Goal: Task Accomplishment & Management: Manage account settings

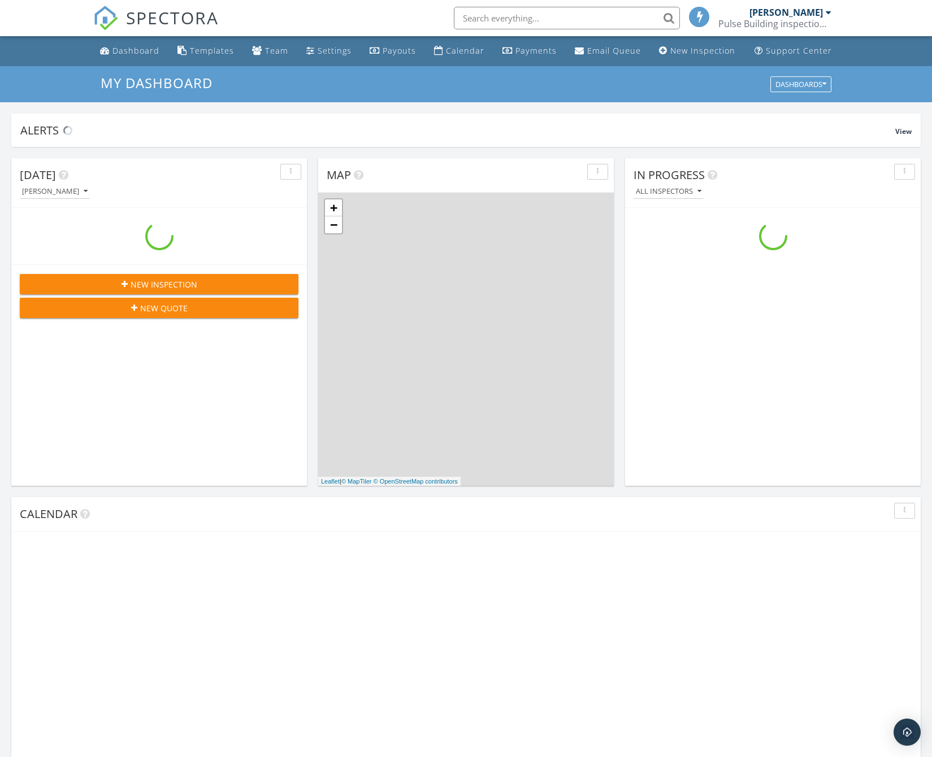
scroll to position [1046, 949]
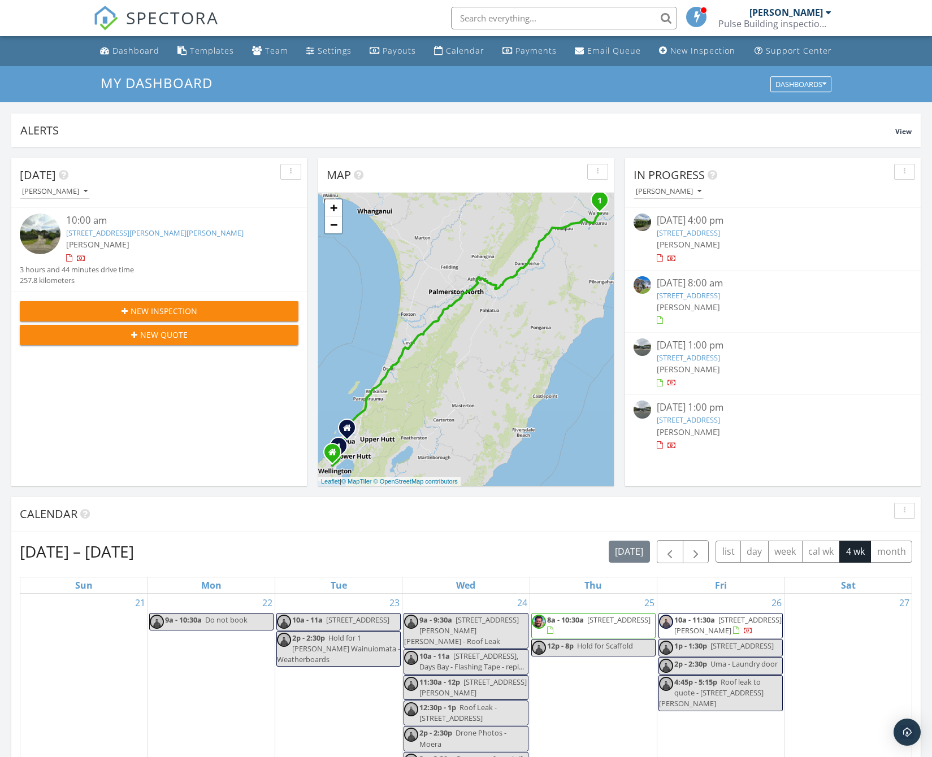
click at [200, 234] on link "8 Latham Stubbs Cres, Waipawa, Hawke's Bay 4210" at bounding box center [154, 233] width 177 height 10
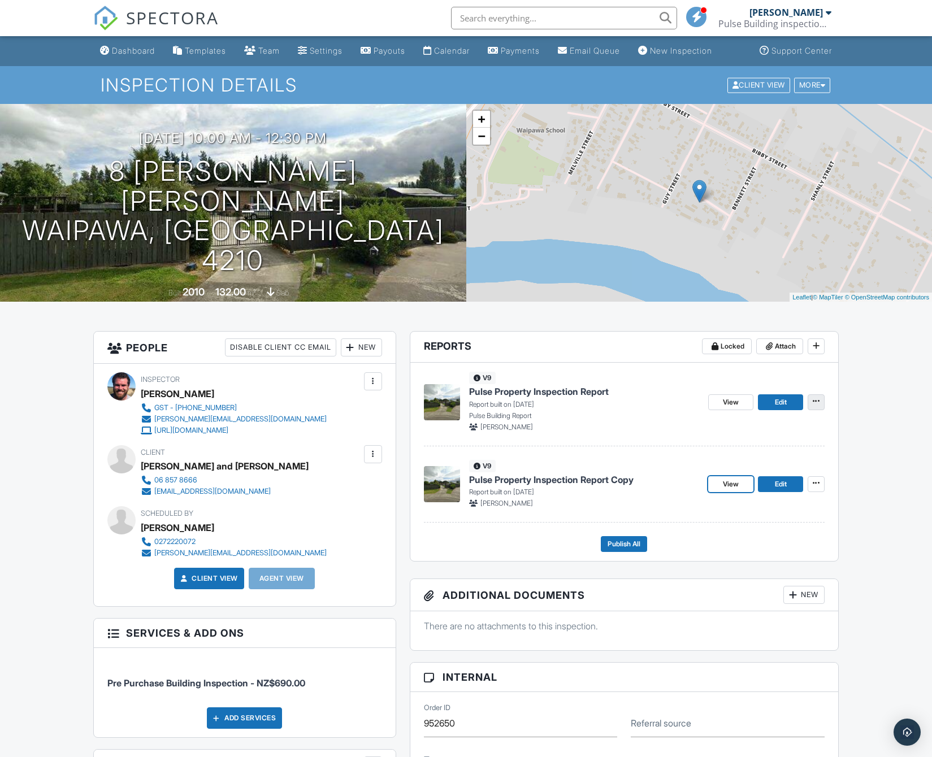
click at [822, 410] on button at bounding box center [815, 402] width 17 height 16
click at [744, 515] on input "Delete Report" at bounding box center [759, 523] width 115 height 25
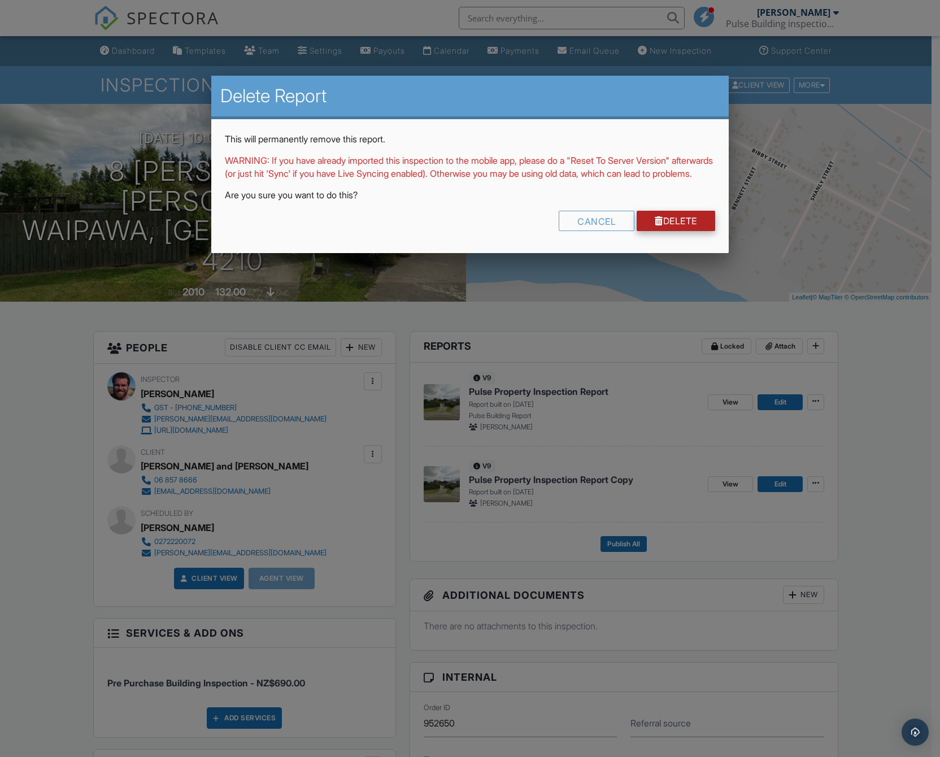
click at [686, 231] on link "Delete" at bounding box center [676, 221] width 79 height 20
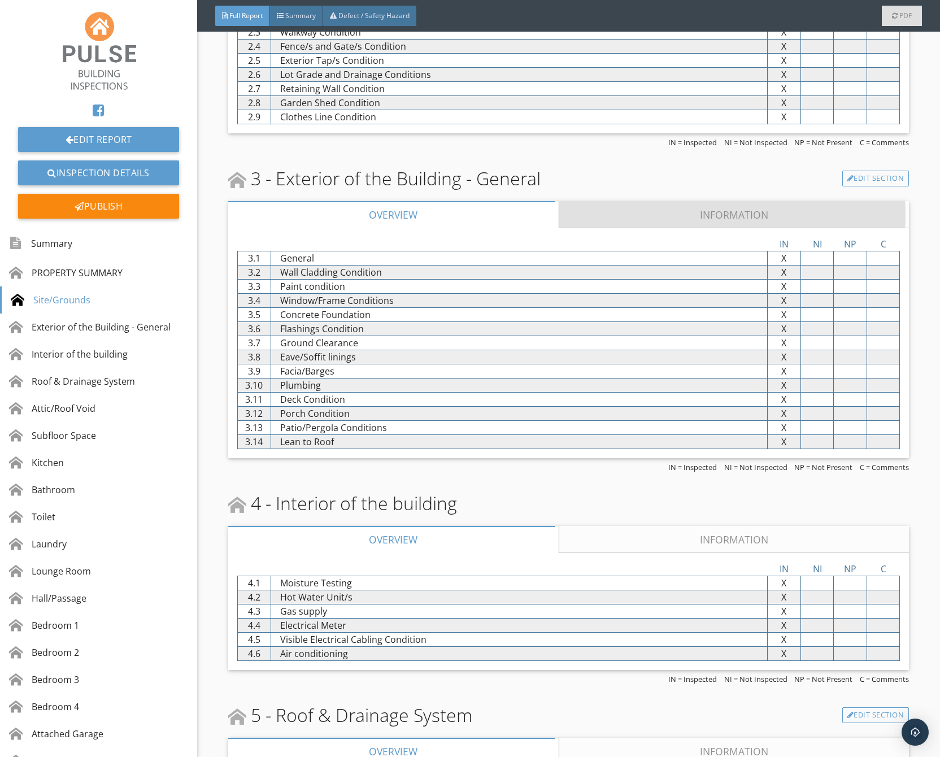
click at [651, 216] on link "Information" at bounding box center [734, 214] width 350 height 27
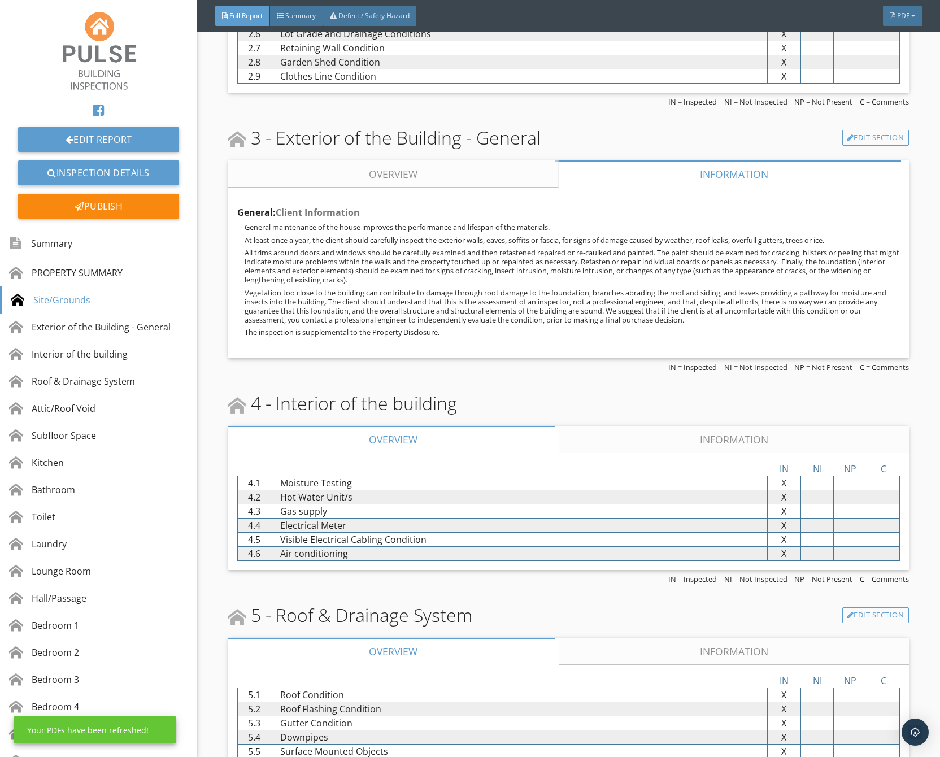
drag, startPoint x: 657, startPoint y: 473, endPoint x: 653, endPoint y: 464, distance: 9.9
click at [655, 469] on div at bounding box center [519, 469] width 497 height 14
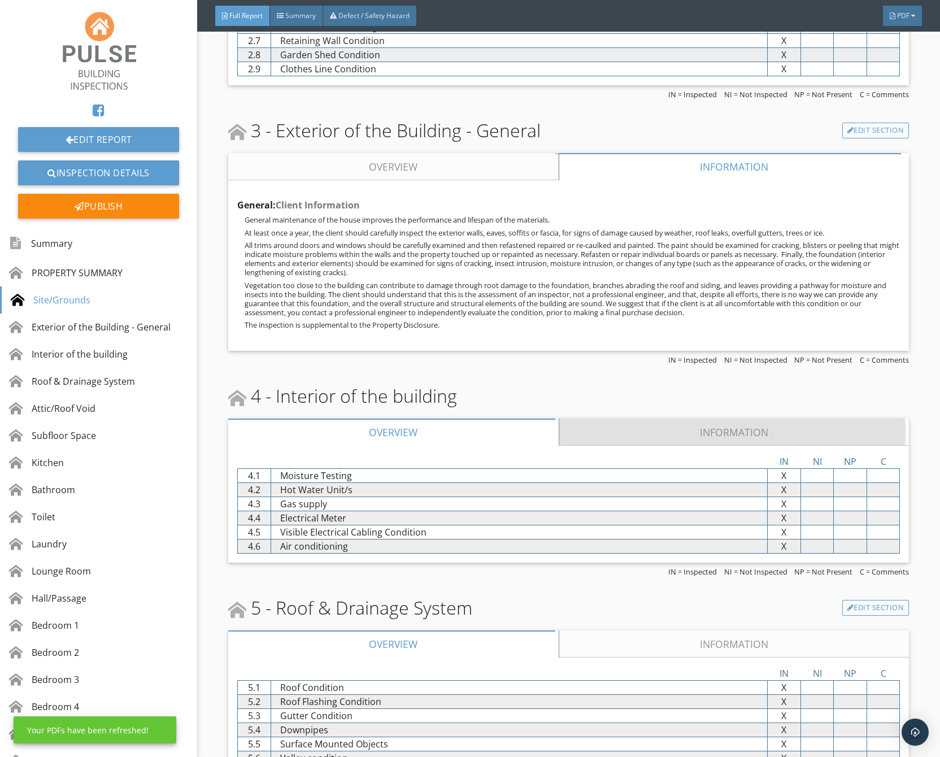
click at [646, 441] on link "Information" at bounding box center [734, 432] width 350 height 27
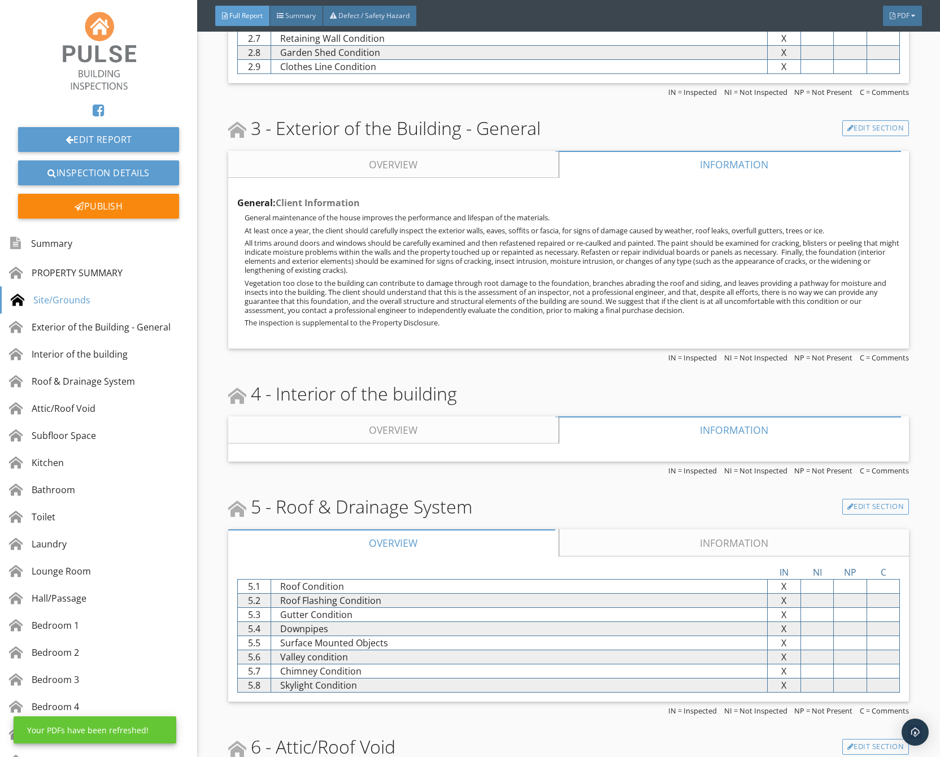
scroll to position [677, 0]
click at [653, 522] on div "5 - Roof & Drainage System Edit Section Overview Information IN NI NP C 5.1 Roo…" at bounding box center [568, 604] width 681 height 222
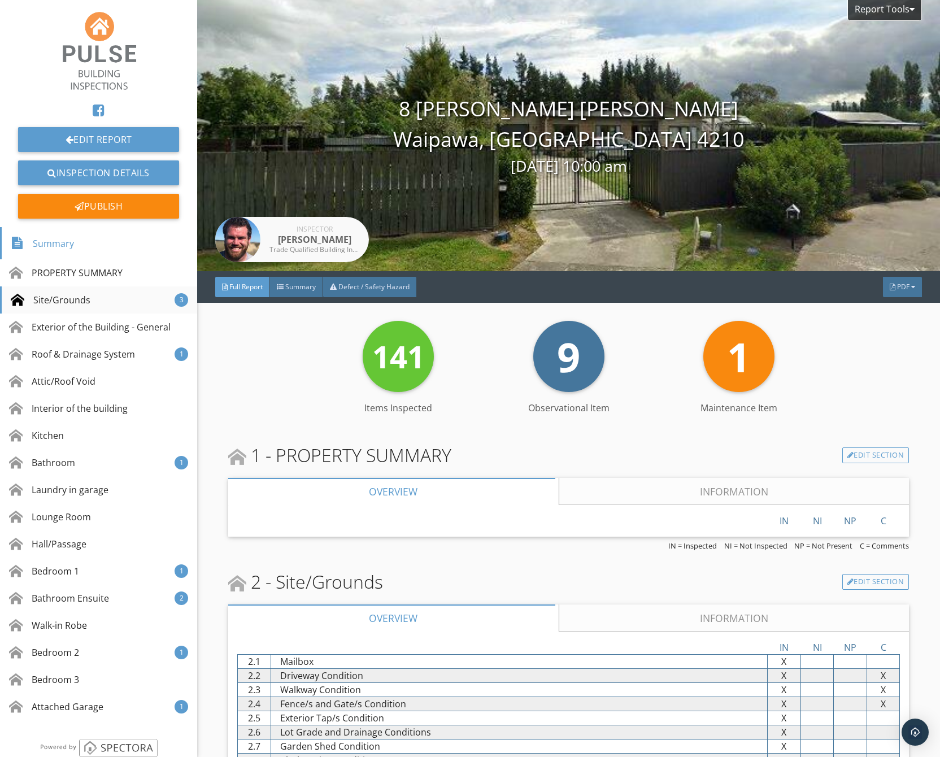
click at [102, 305] on div "Site/Grounds 3" at bounding box center [98, 299] width 197 height 27
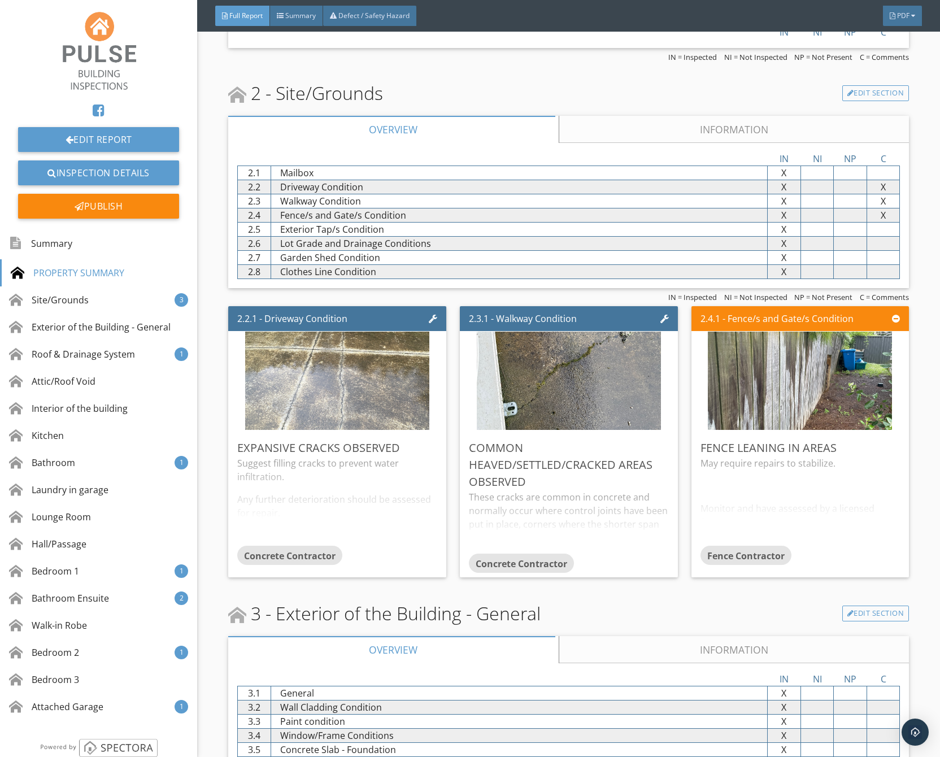
scroll to position [568, 0]
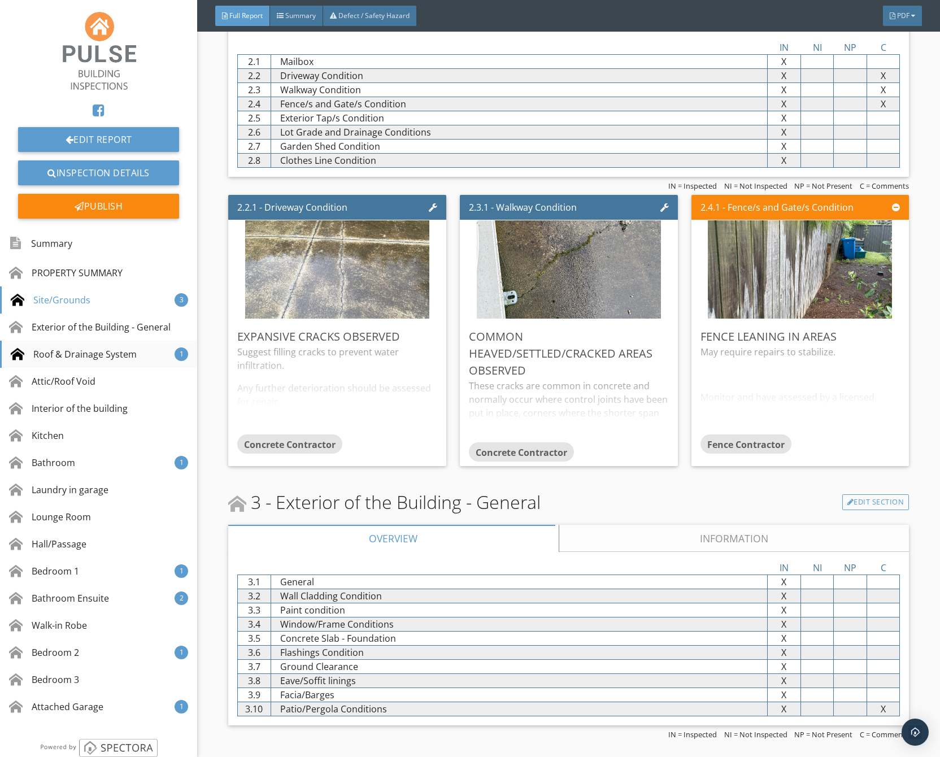
click at [90, 355] on div "Roof & Drainage System" at bounding box center [74, 354] width 126 height 14
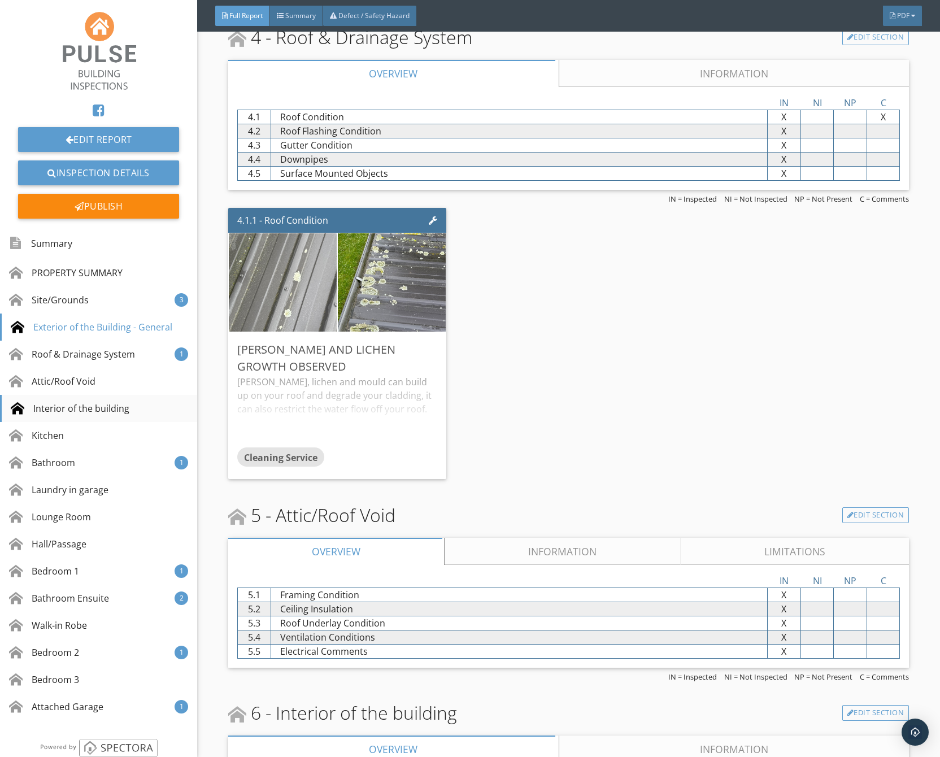
scroll to position [1325, 0]
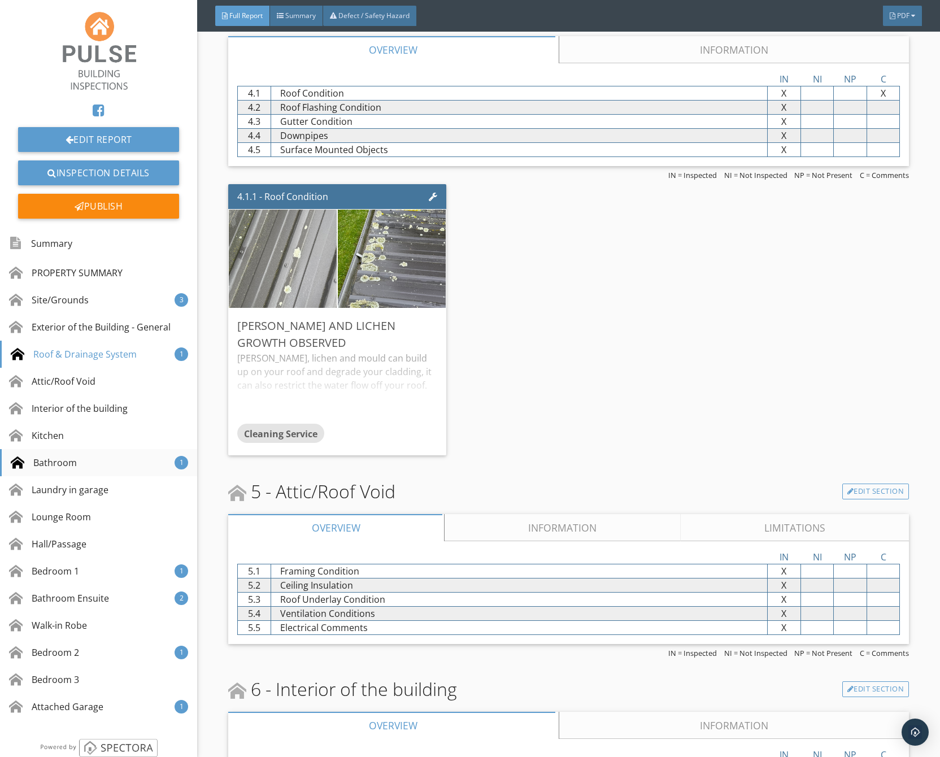
click at [89, 467] on div "Bathroom 1" at bounding box center [98, 462] width 197 height 27
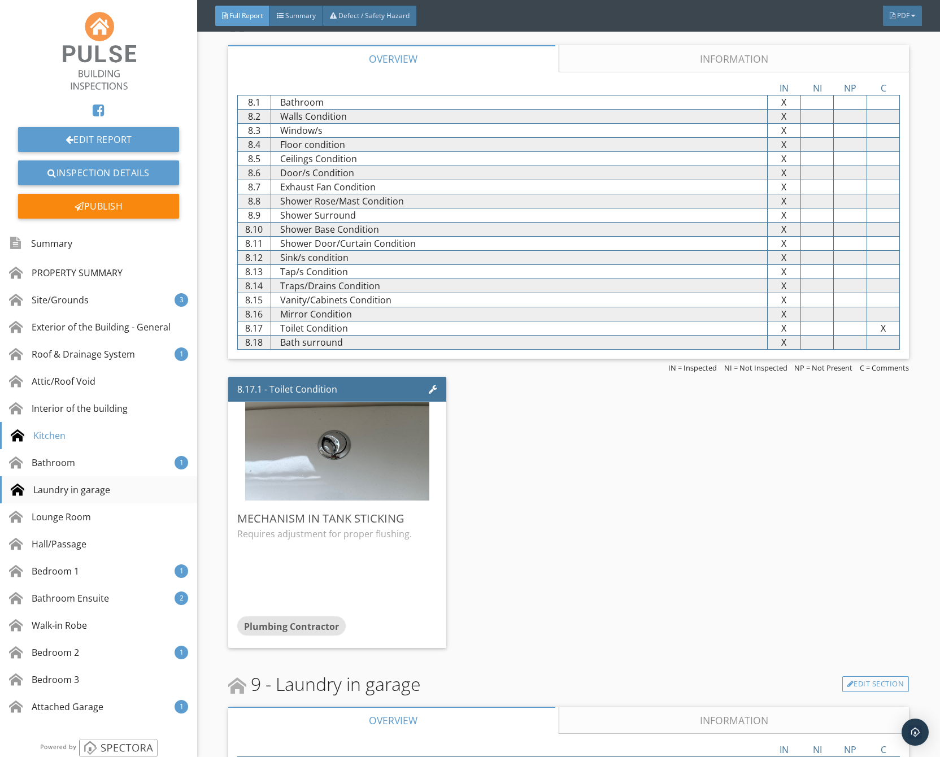
scroll to position [2481, 0]
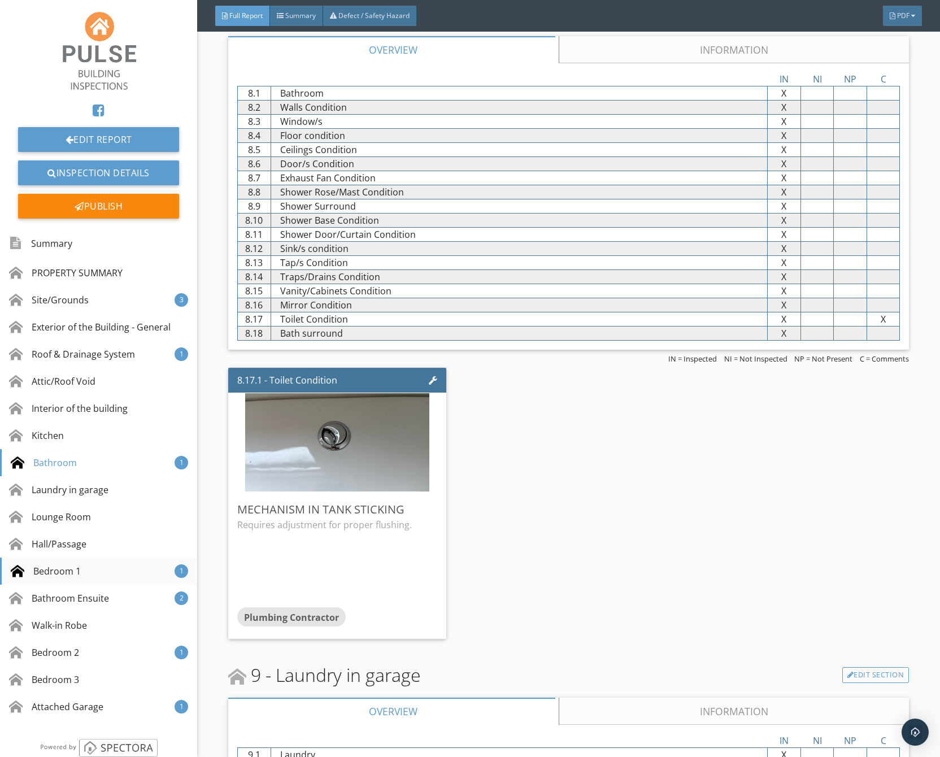
click at [77, 572] on div "Bedroom 1" at bounding box center [46, 571] width 70 height 14
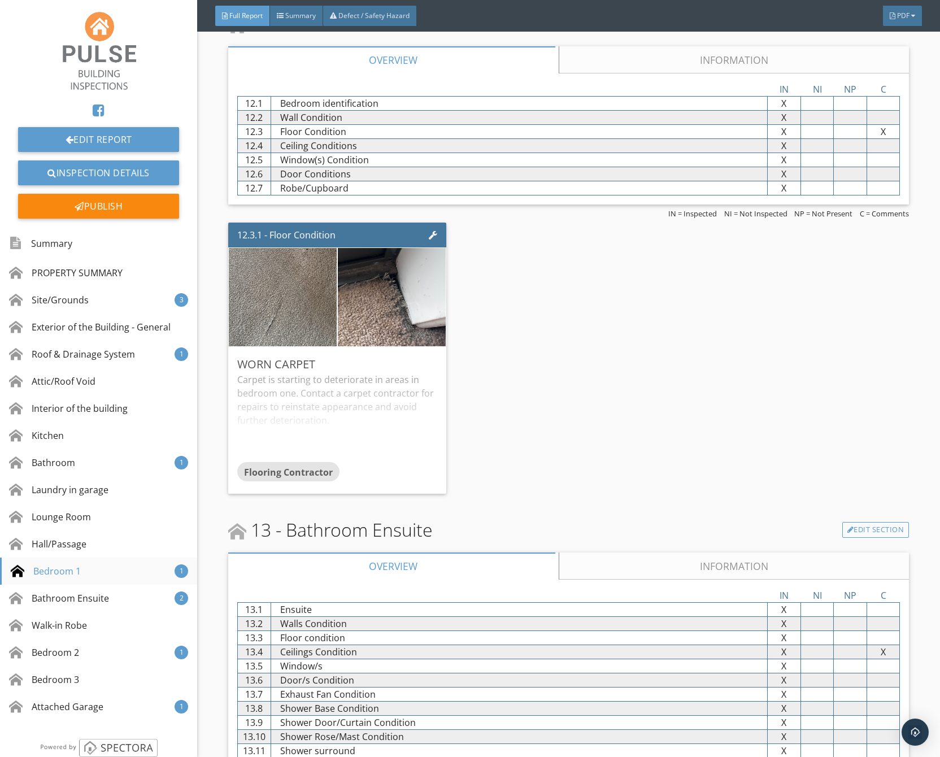
scroll to position [3793, 0]
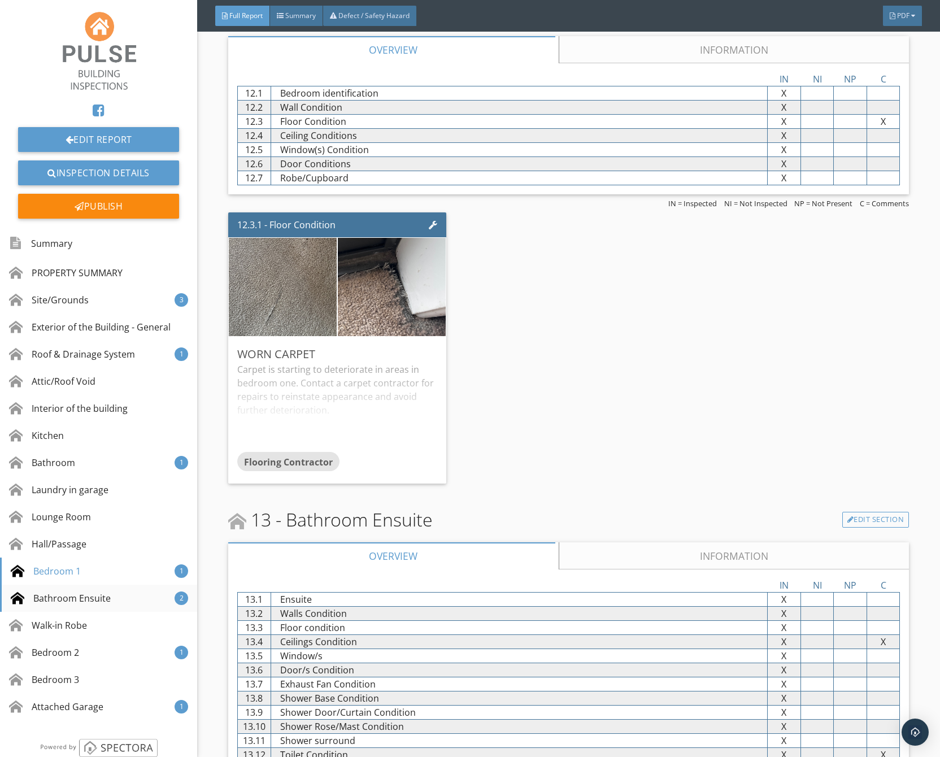
click at [77, 603] on div "Bathroom Ensuite" at bounding box center [61, 599] width 100 height 14
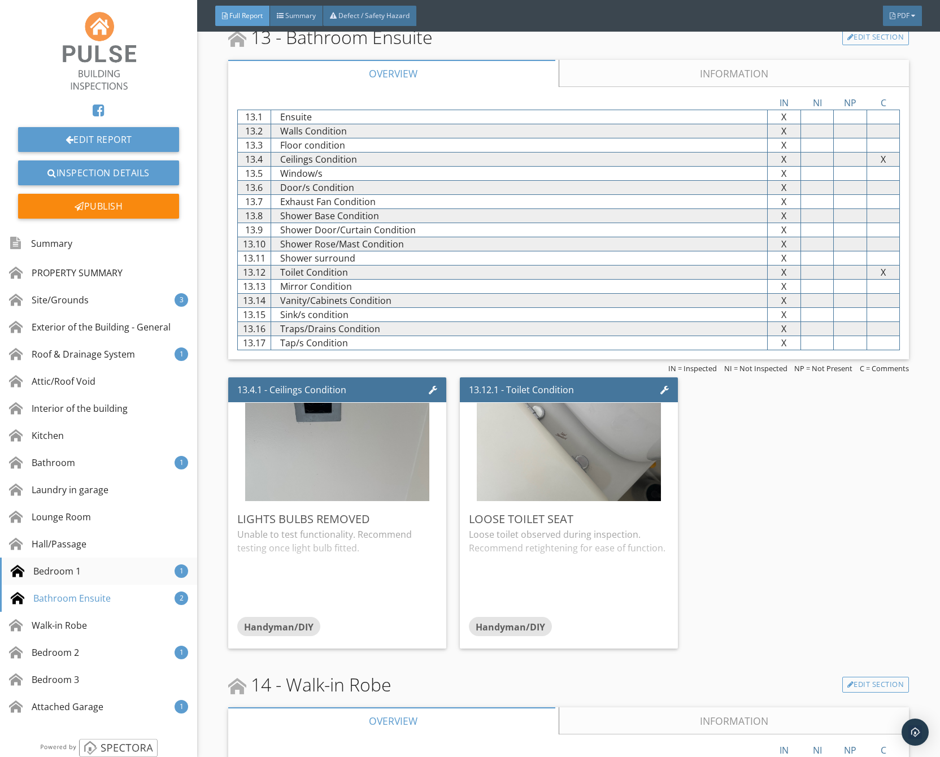
scroll to position [4299, 0]
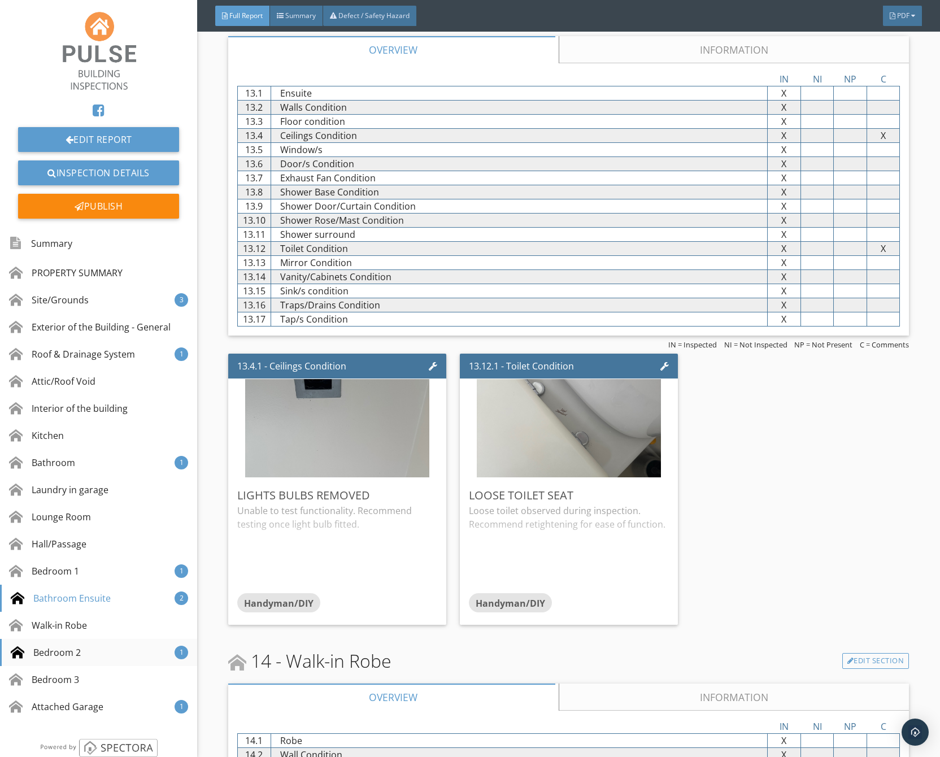
click at [82, 652] on div "Bedroom 2 1" at bounding box center [98, 652] width 197 height 27
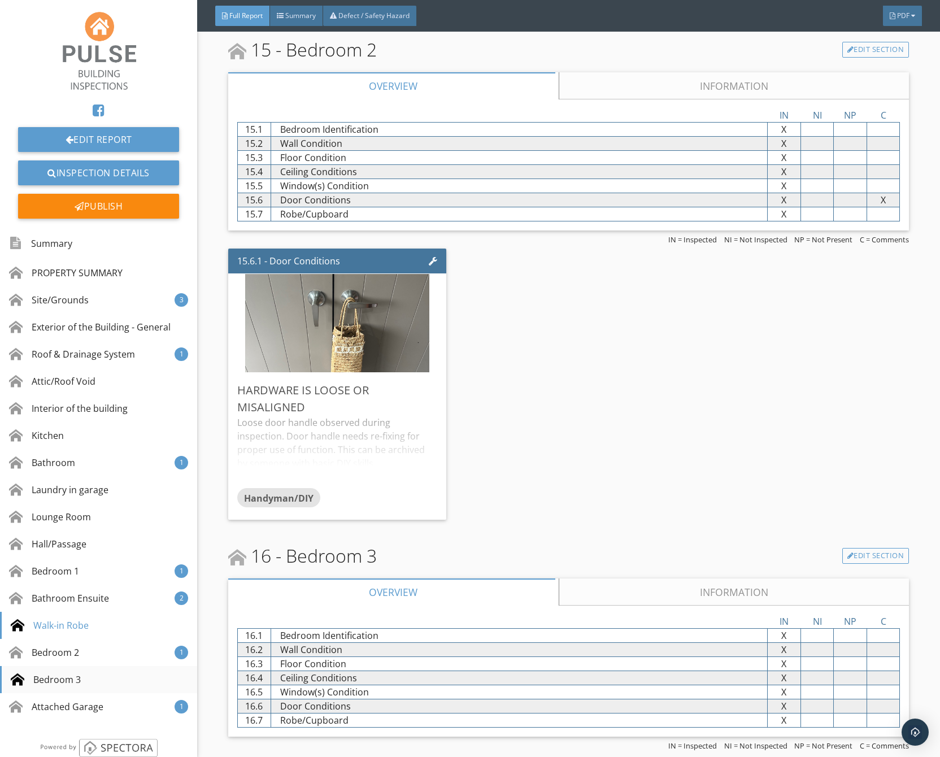
scroll to position [5158, 0]
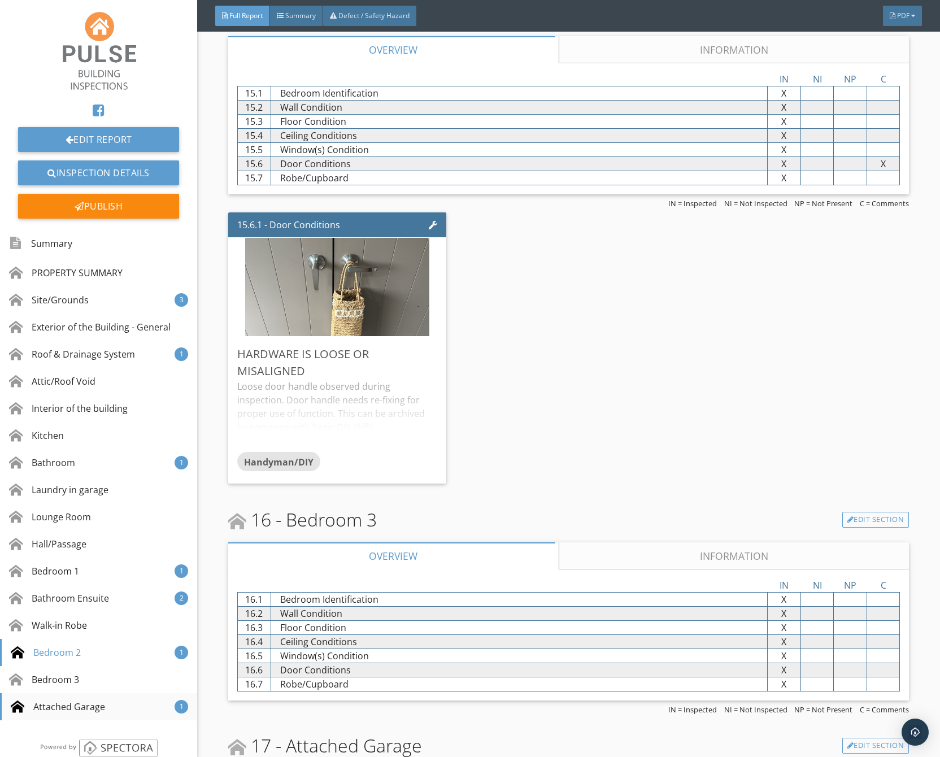
click at [76, 711] on div "Attached Garage" at bounding box center [58, 707] width 94 height 14
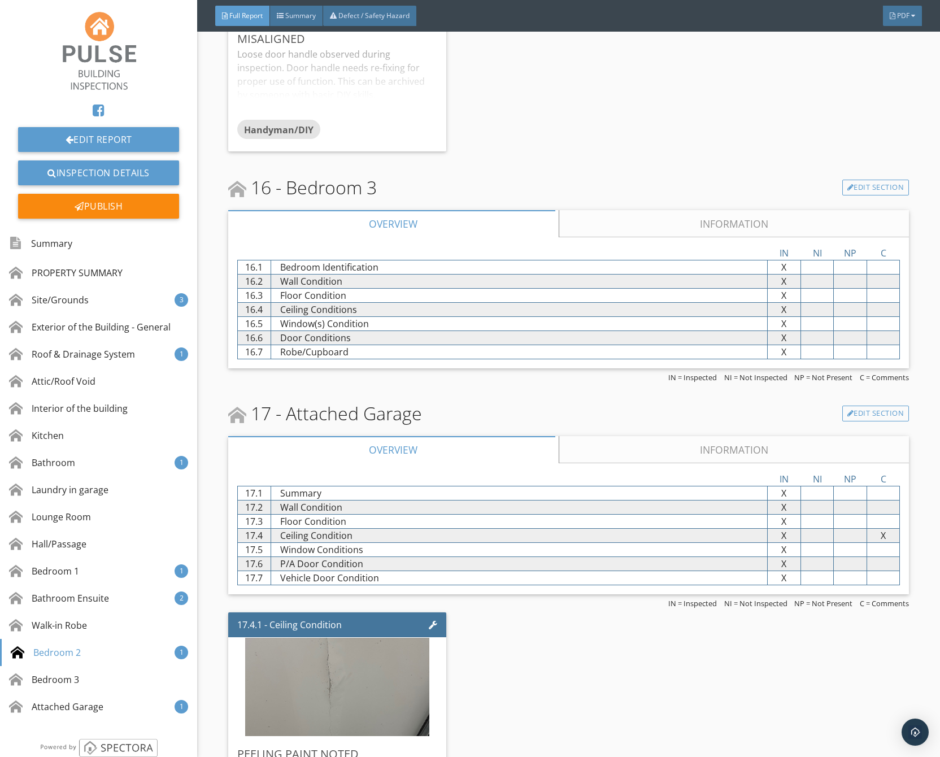
scroll to position [5630, 0]
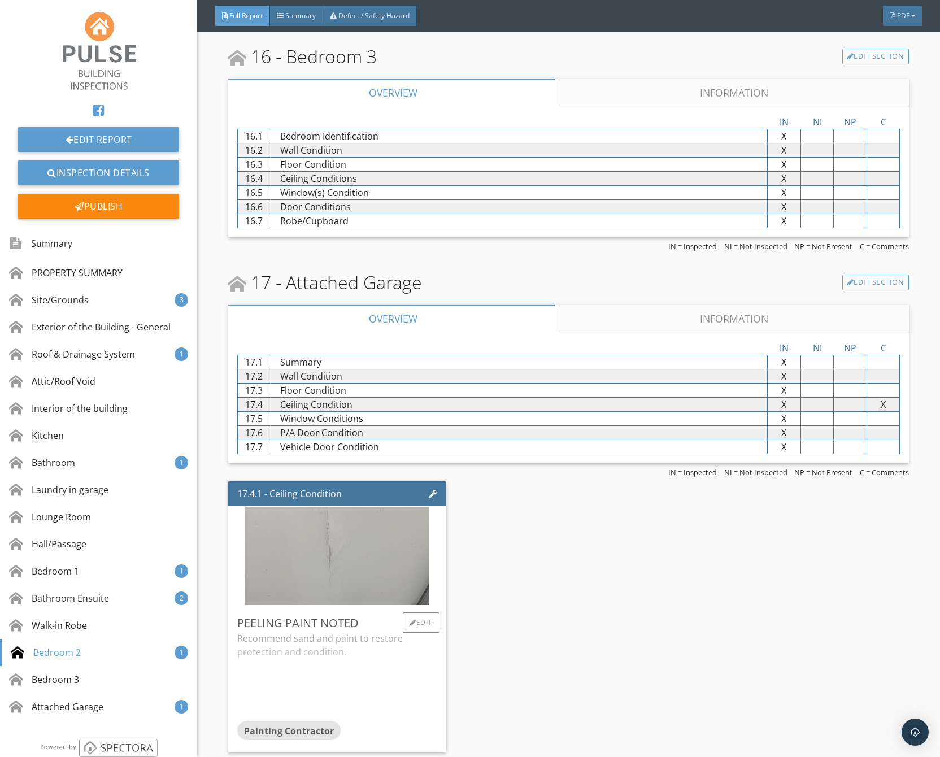
click at [362, 536] on img at bounding box center [337, 556] width 184 height 246
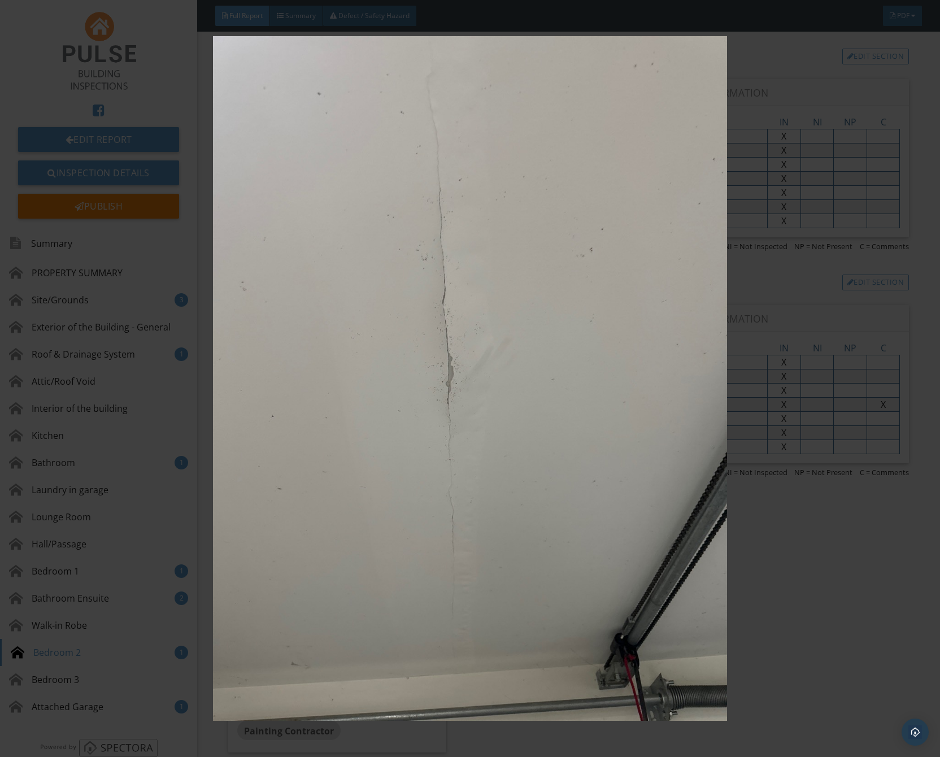
click at [406, 369] on img at bounding box center [470, 378] width 859 height 685
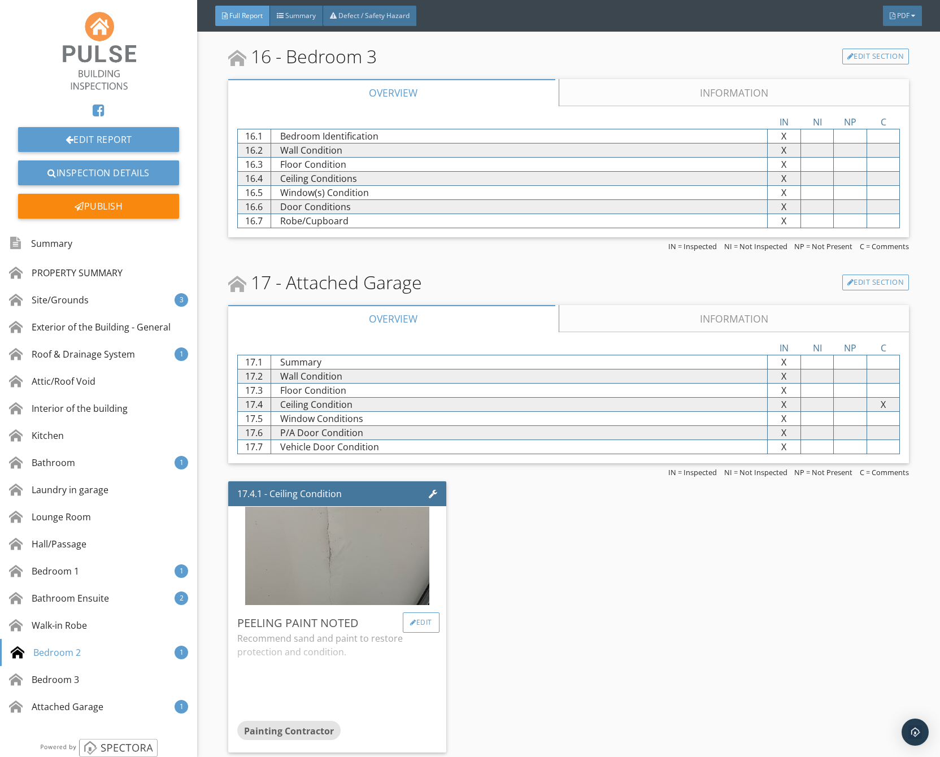
click at [424, 612] on div "Edit" at bounding box center [421, 622] width 37 height 20
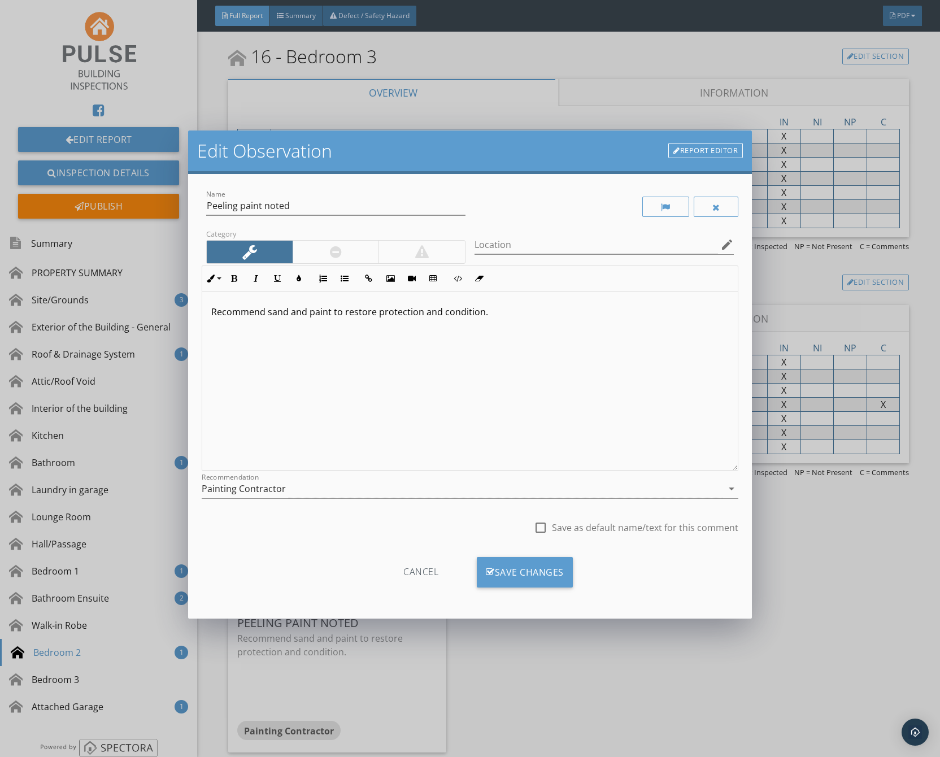
click at [520, 316] on p "Recommend sand and paint to restore protection and condition." at bounding box center [470, 312] width 518 height 14
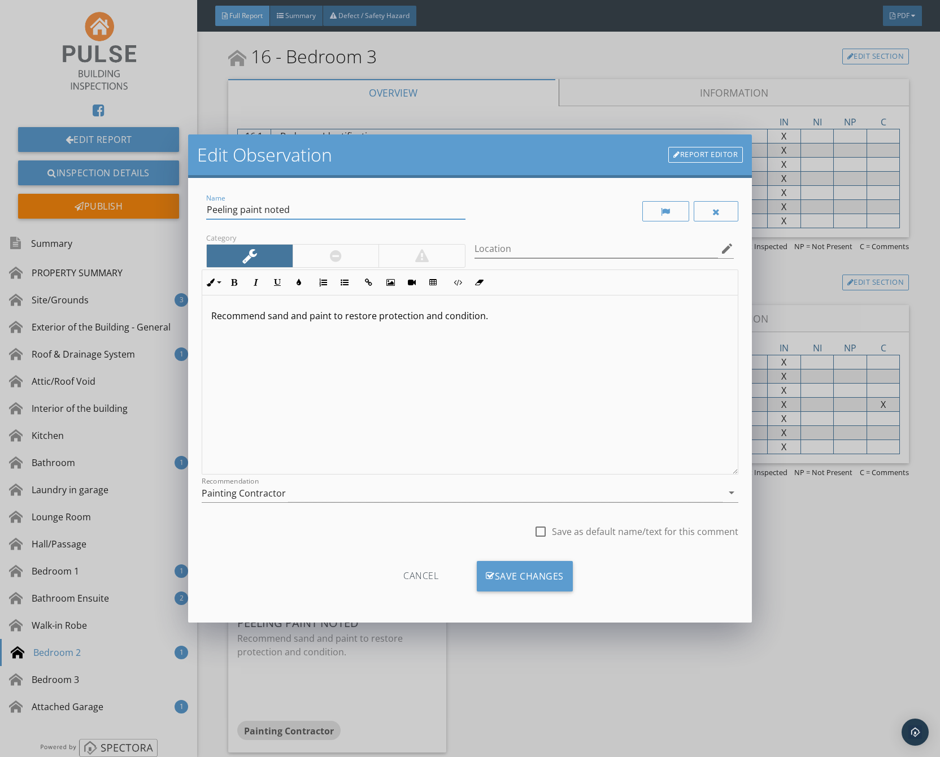
click at [292, 213] on input "Peeling paint noted" at bounding box center [335, 210] width 259 height 19
drag, startPoint x: 307, startPoint y: 208, endPoint x: 101, endPoint y: 211, distance: 205.7
click at [101, 211] on div "Edit Observation Report Editor Name Peeling paint noted Category Location edit …" at bounding box center [470, 378] width 940 height 757
type input "Cracking in gib observed"
click at [477, 312] on p "Recommend sand and paint to restore protection and condition." at bounding box center [470, 316] width 518 height 14
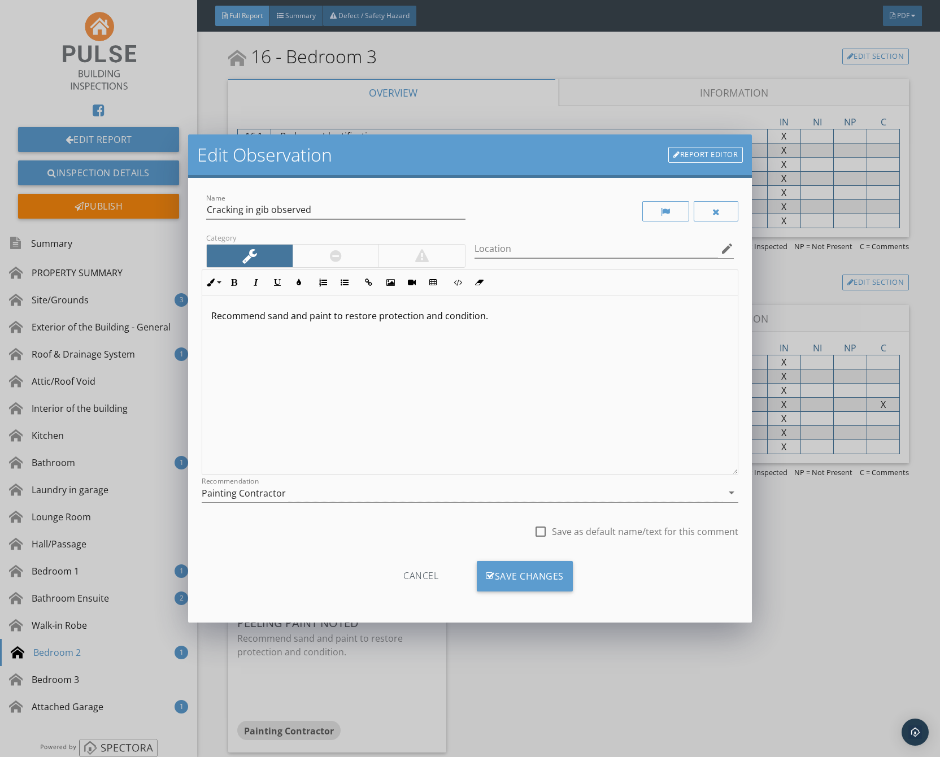
click at [501, 314] on p "Recommend sand and paint to restore protection and condition." at bounding box center [470, 316] width 518 height 14
click at [507, 336] on p "Recommend sand and paint to restore protection and condition." at bounding box center [470, 334] width 518 height 14
click at [527, 349] on div "This is often cosmetic however can also be caused by moisture. Recommend sand a…" at bounding box center [470, 384] width 536 height 179
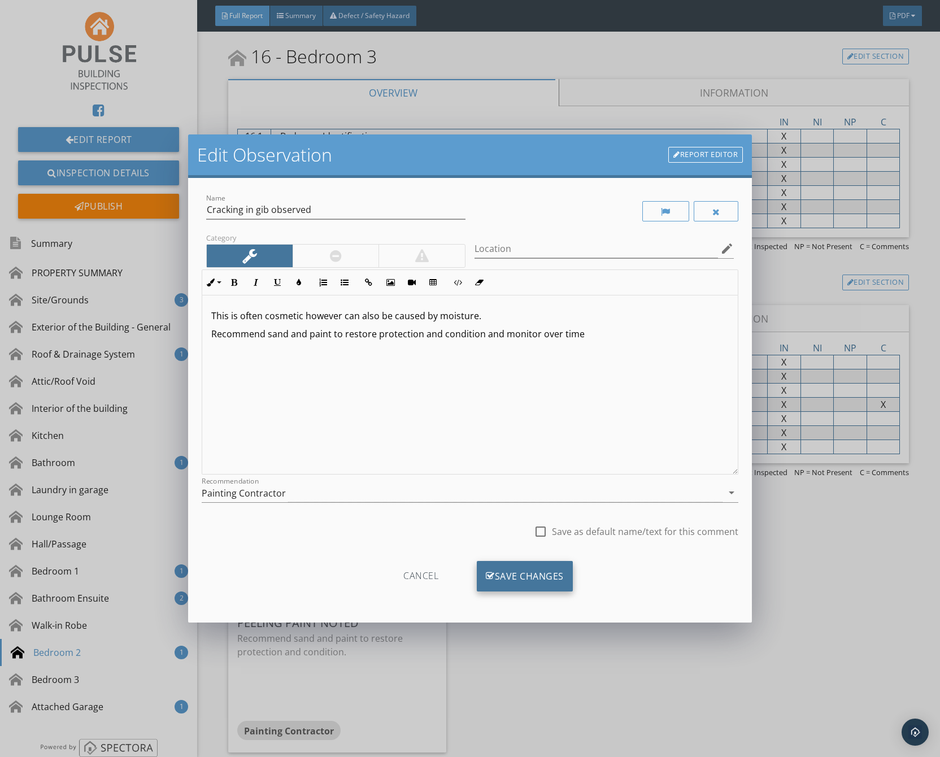
click at [510, 582] on div "Save Changes" at bounding box center [525, 576] width 96 height 31
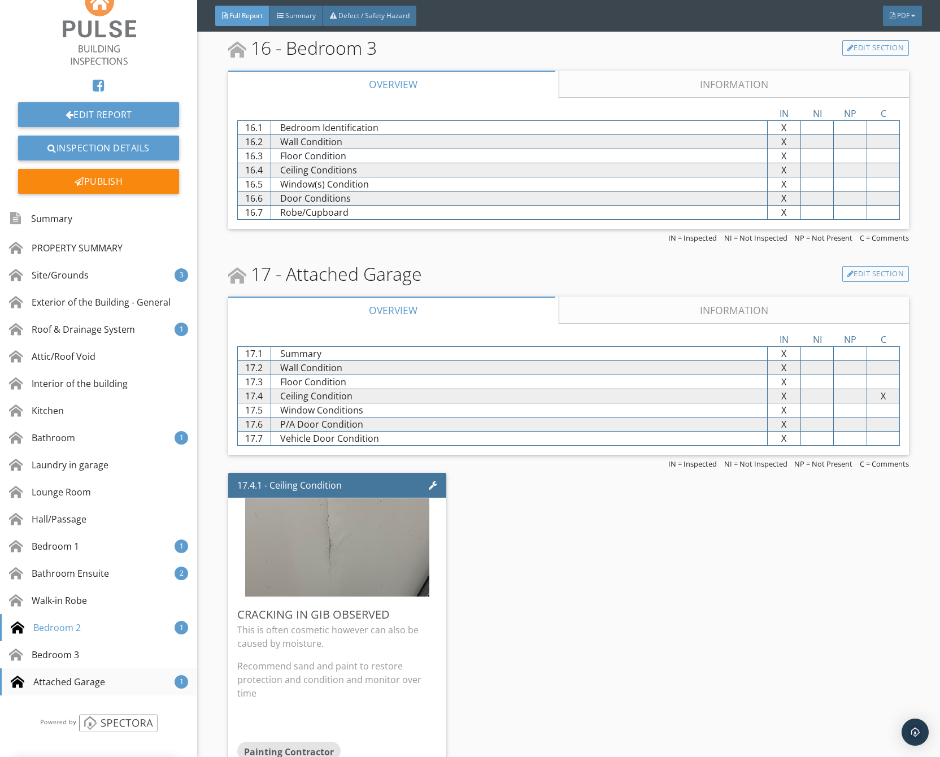
scroll to position [29, 0]
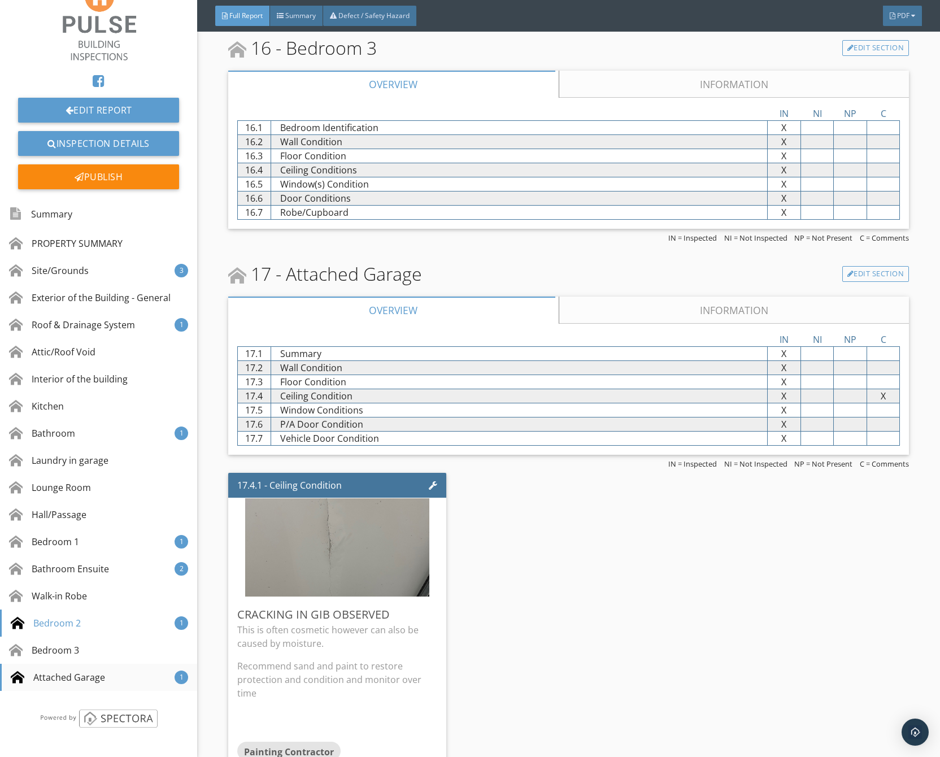
click at [71, 676] on div "Attached Garage" at bounding box center [58, 678] width 94 height 14
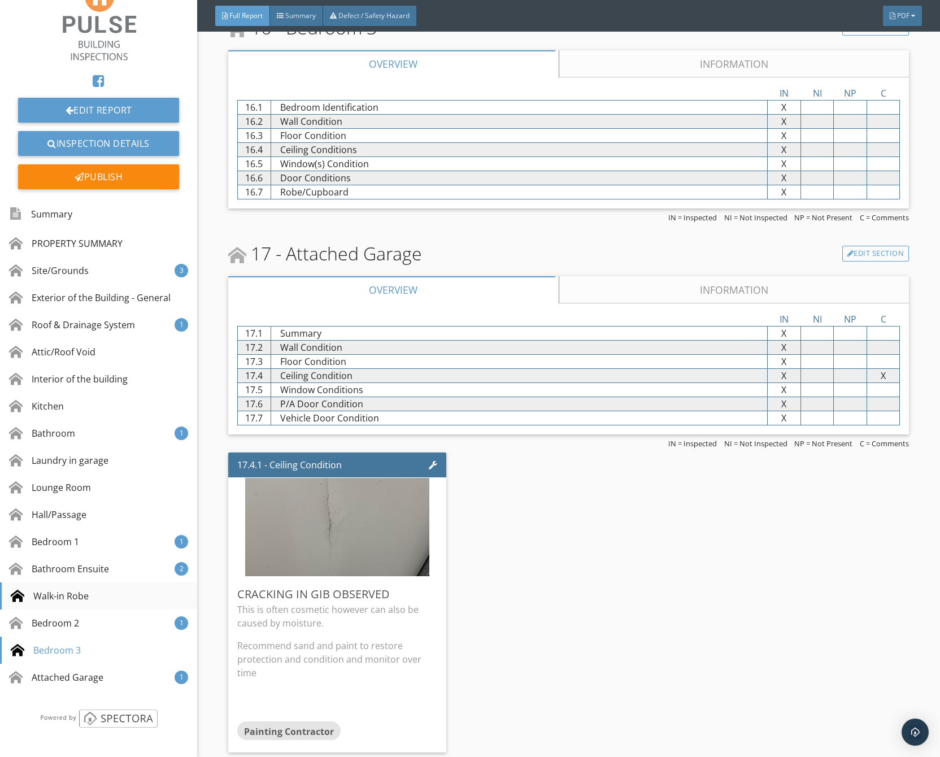
click at [69, 596] on div "Walk-in Robe" at bounding box center [50, 596] width 78 height 14
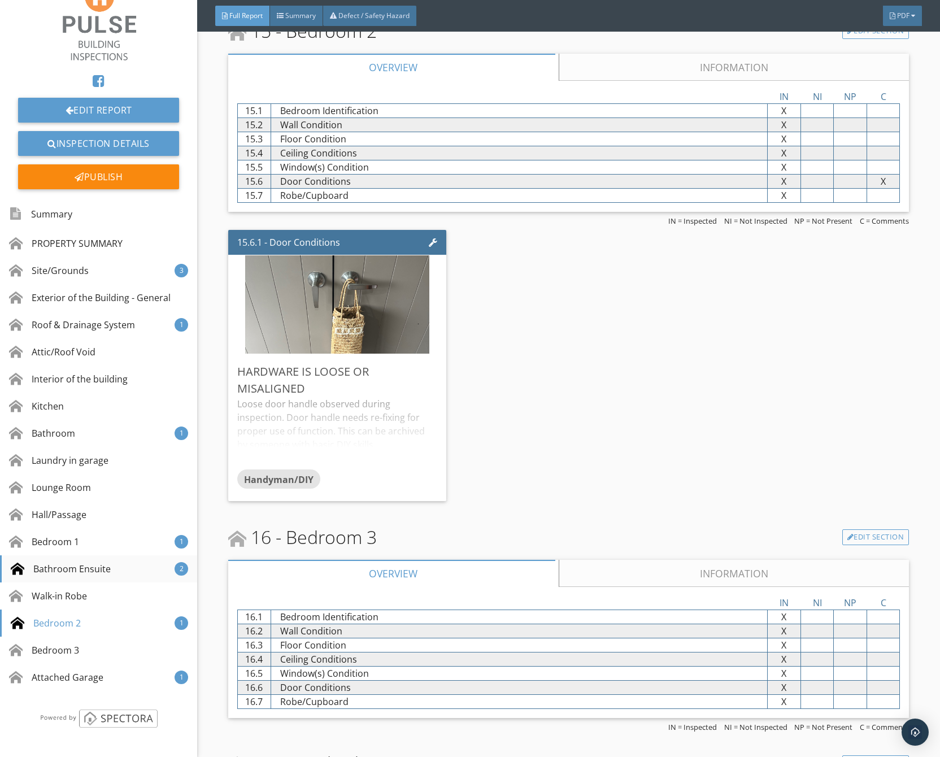
click at [73, 579] on div "Bathroom Ensuite 2" at bounding box center [98, 568] width 197 height 27
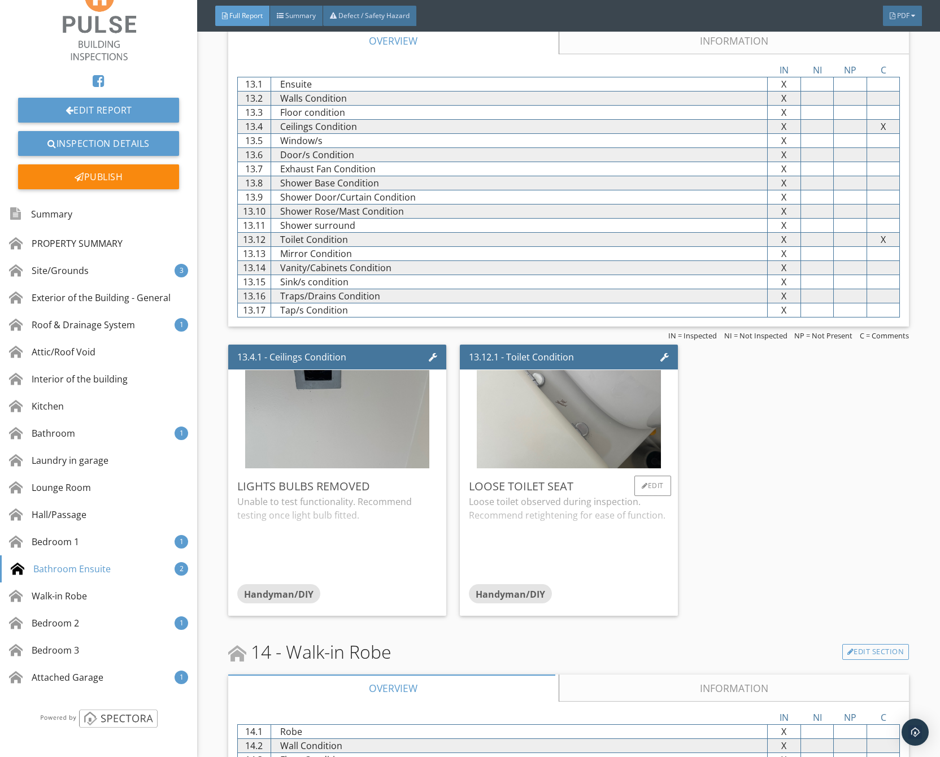
scroll to position [4299, 0]
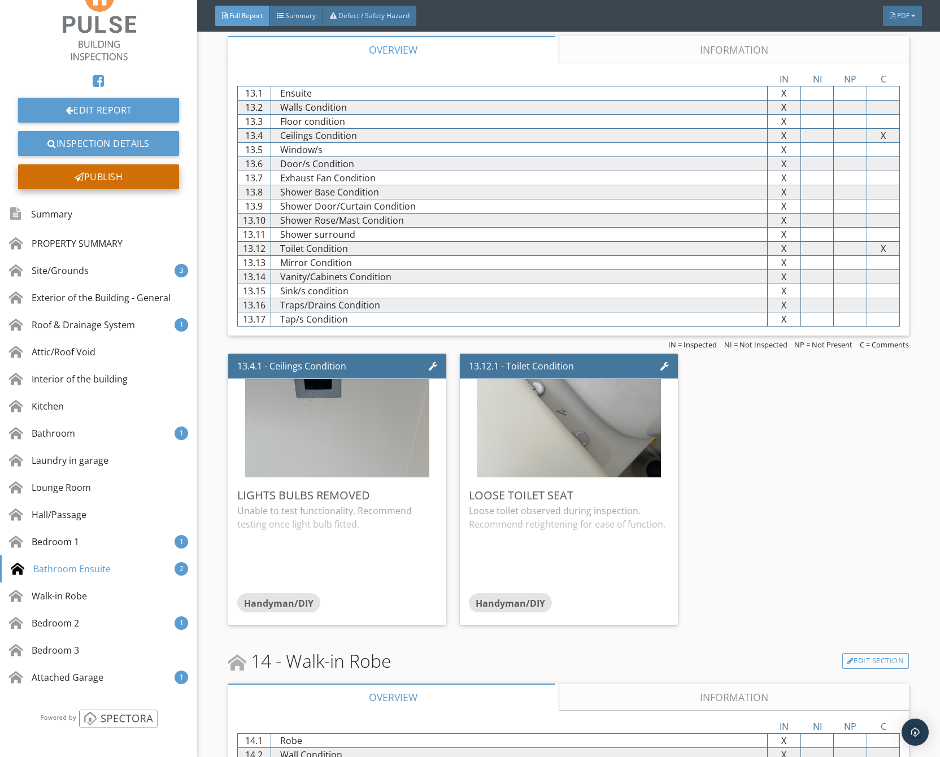
click at [105, 179] on div "Publish" at bounding box center [98, 176] width 161 height 25
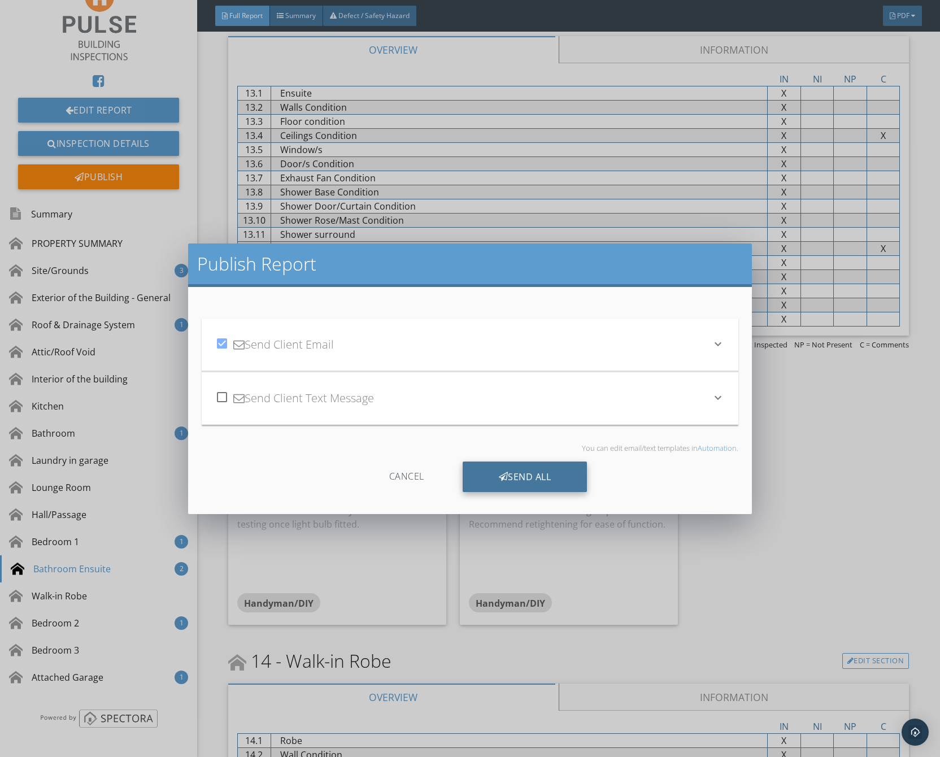
click at [486, 479] on div "Send All" at bounding box center [525, 477] width 125 height 31
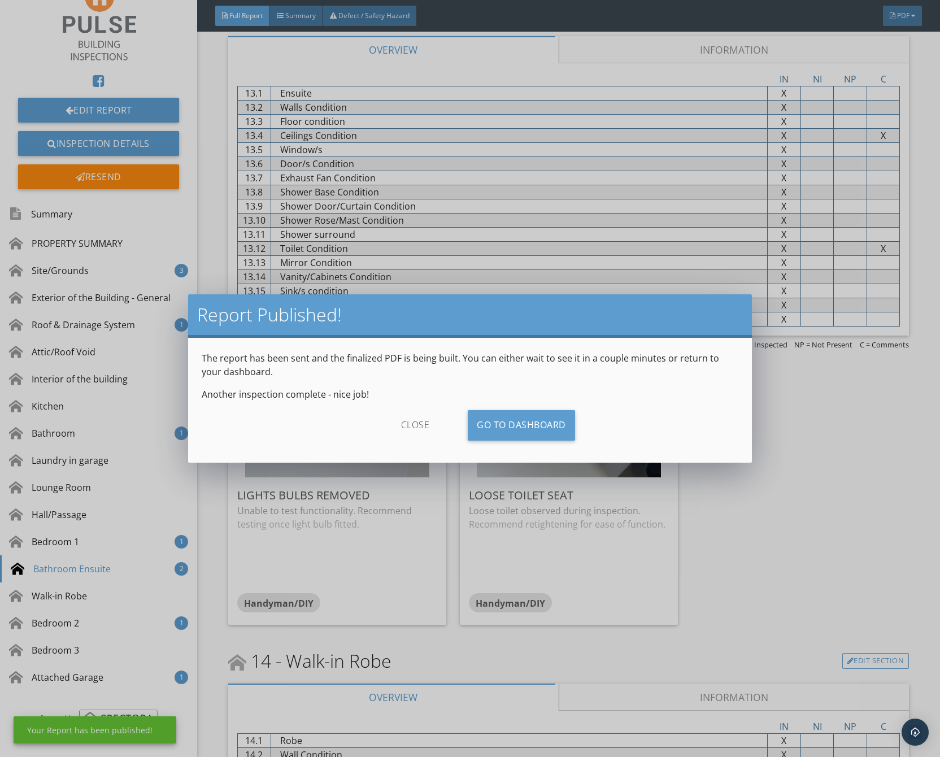
click at [419, 428] on div "close" at bounding box center [415, 425] width 101 height 31
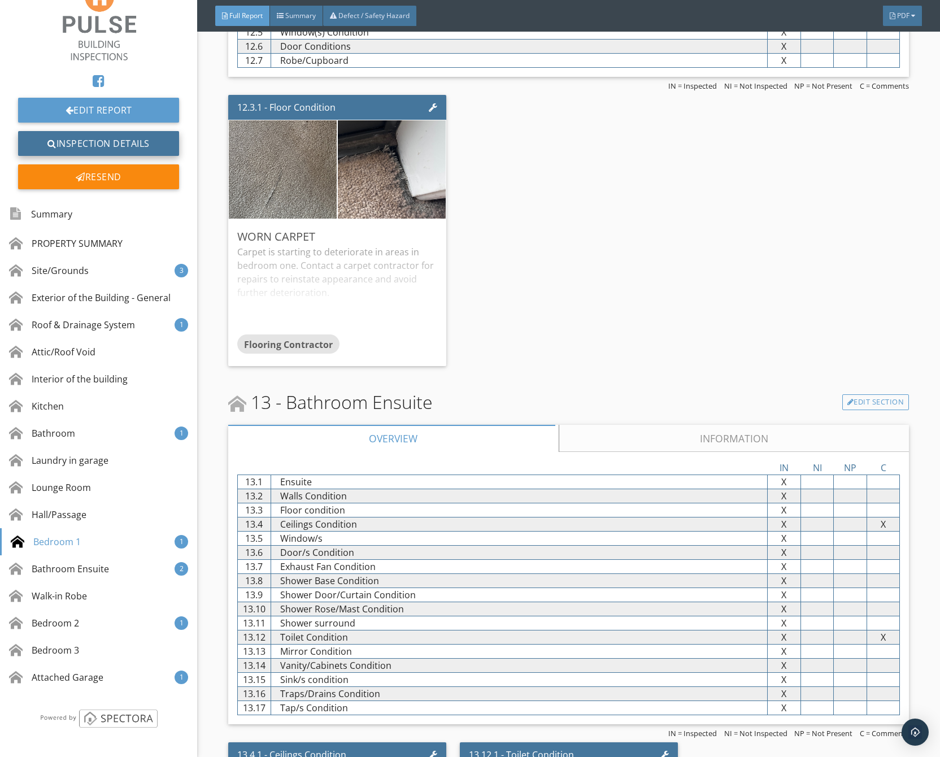
click at [115, 145] on link "Inspection Details" at bounding box center [98, 143] width 161 height 25
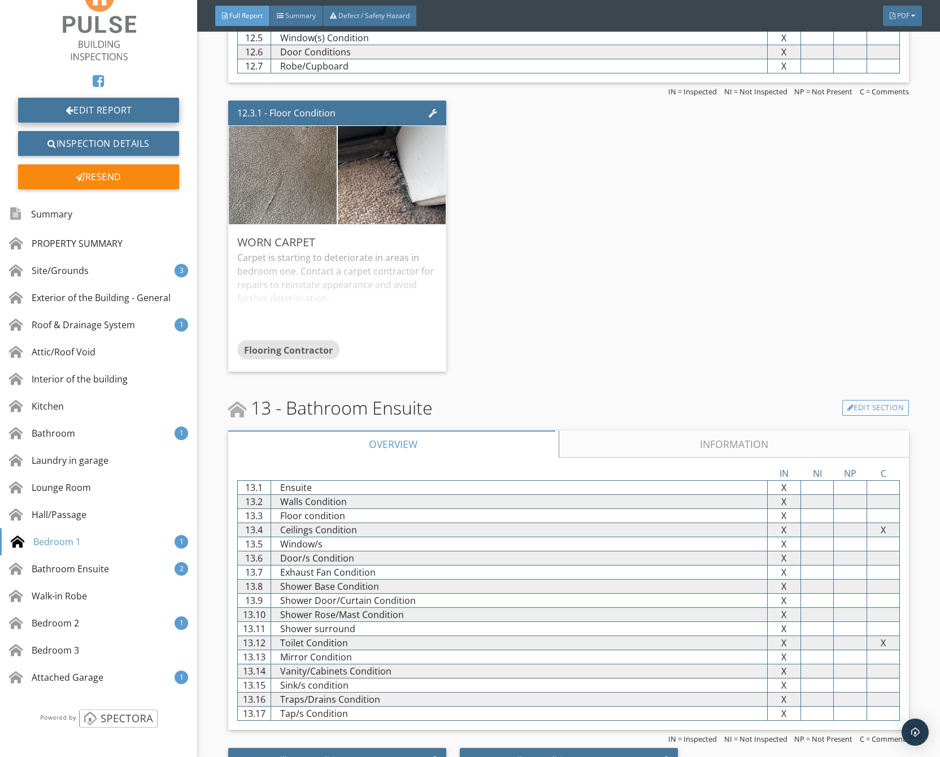
scroll to position [29, 0]
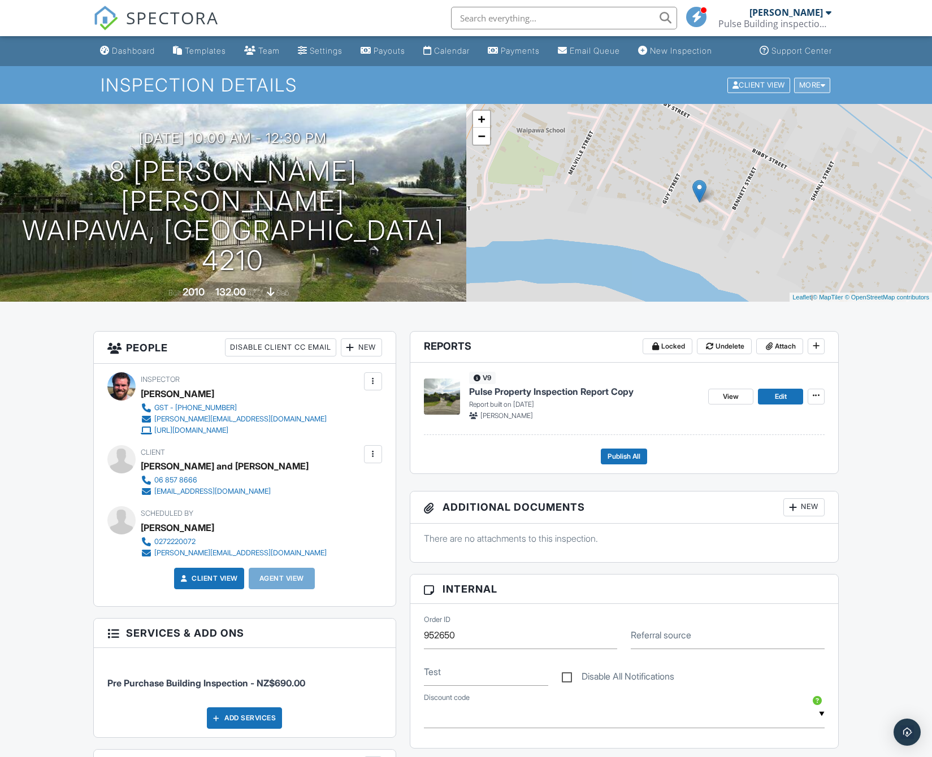
click at [811, 93] on div "More" at bounding box center [812, 84] width 37 height 15
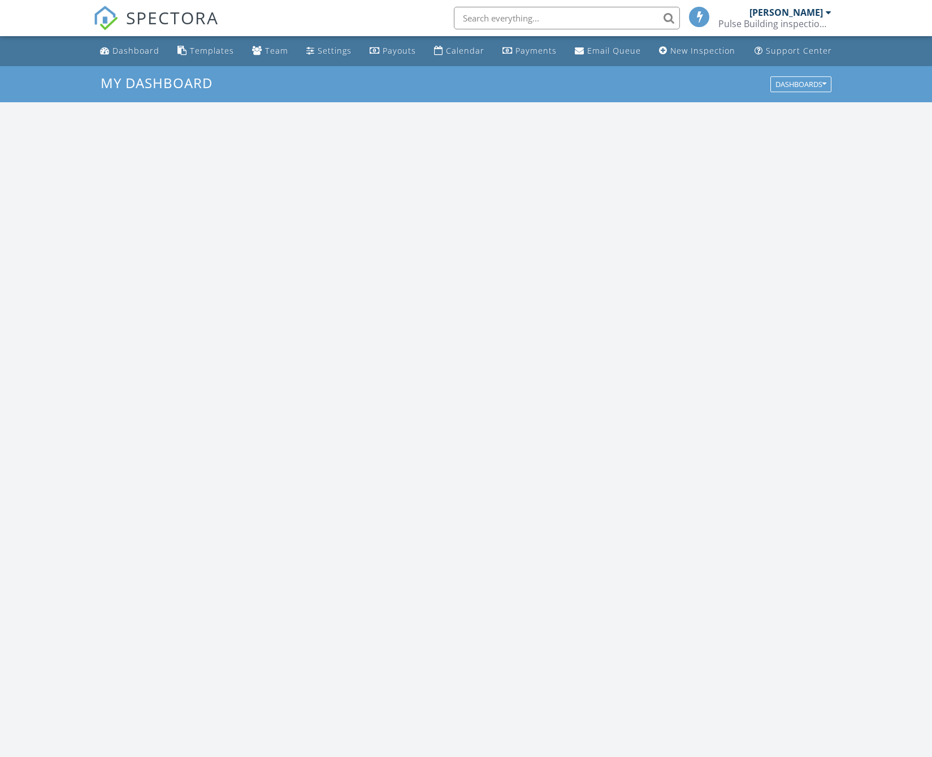
scroll to position [1046, 949]
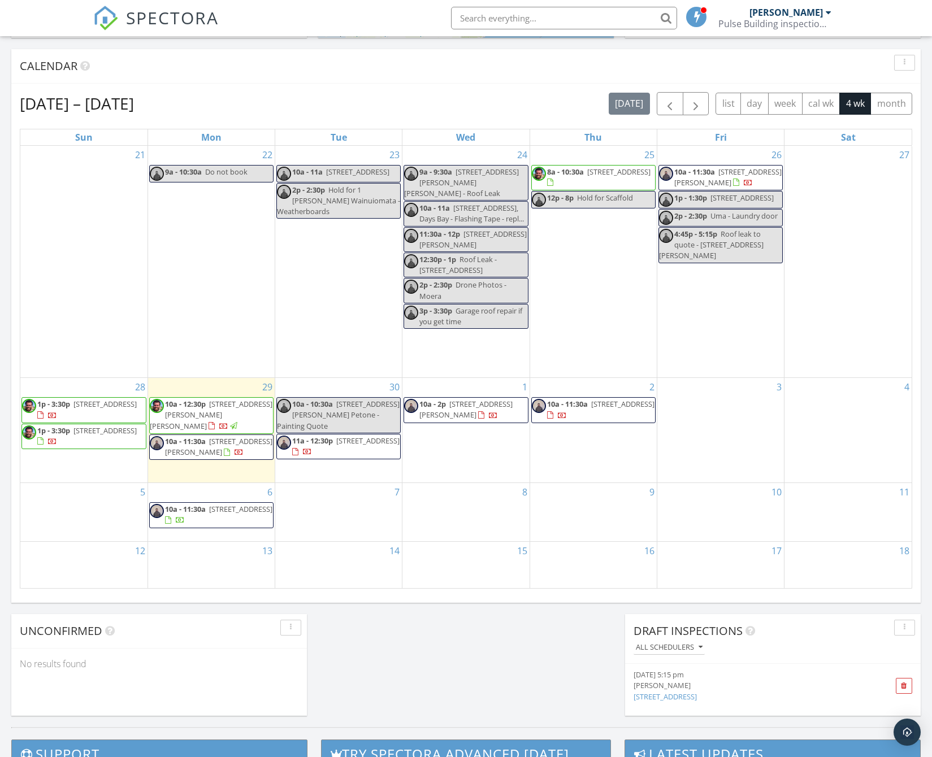
click at [215, 411] on span "[STREET_ADDRESS][PERSON_NAME][PERSON_NAME]" at bounding box center [211, 415] width 123 height 32
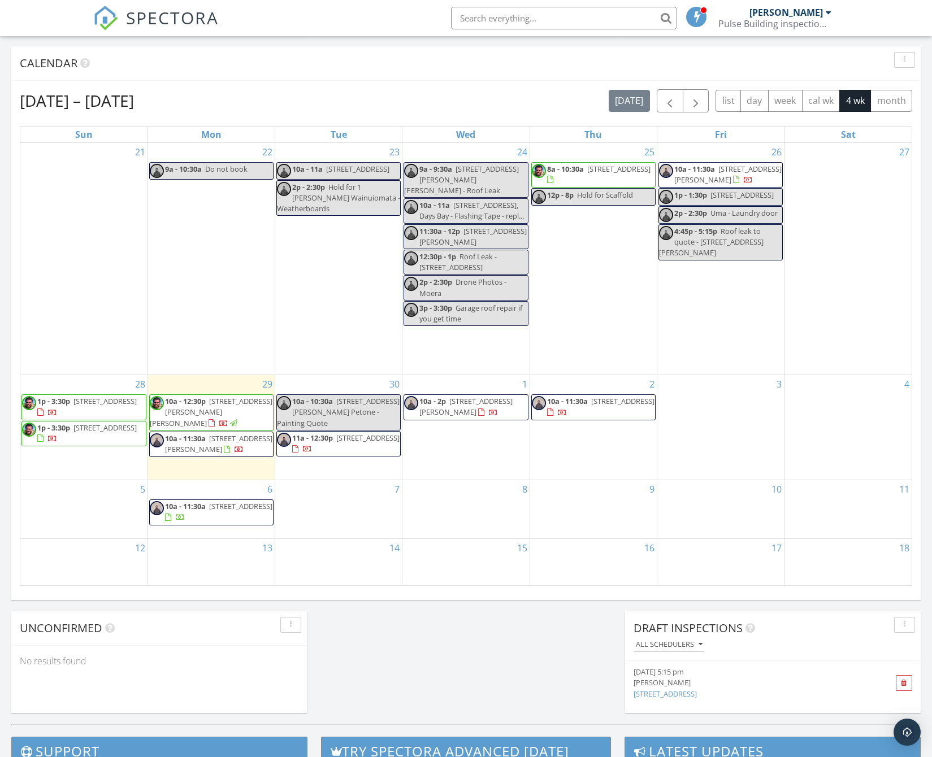
scroll to position [451, 0]
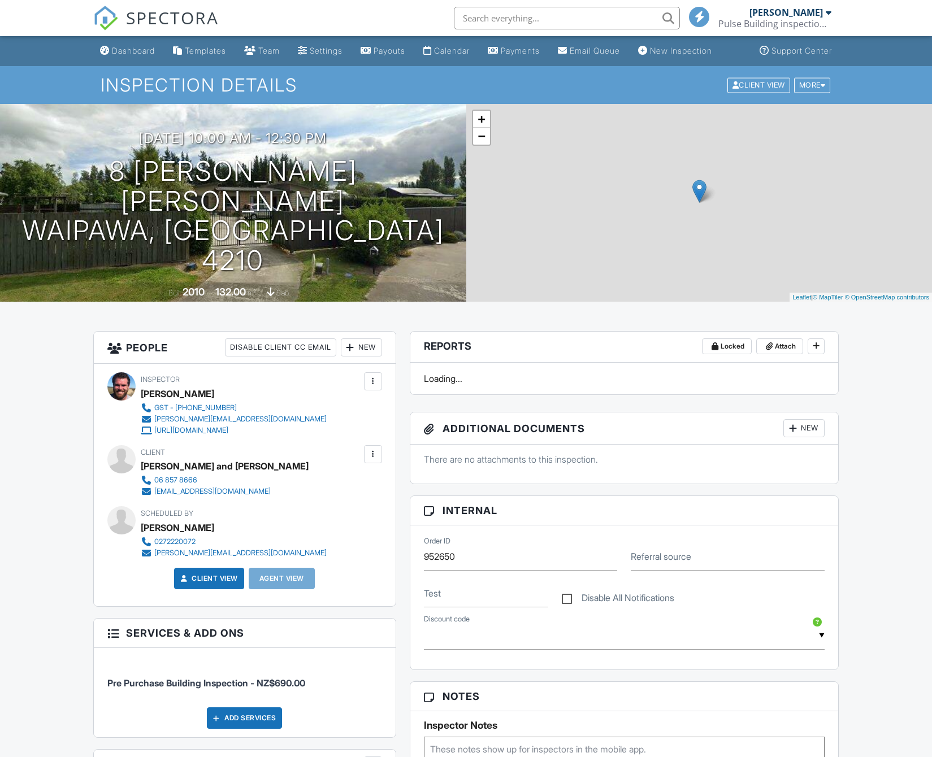
scroll to position [685, 0]
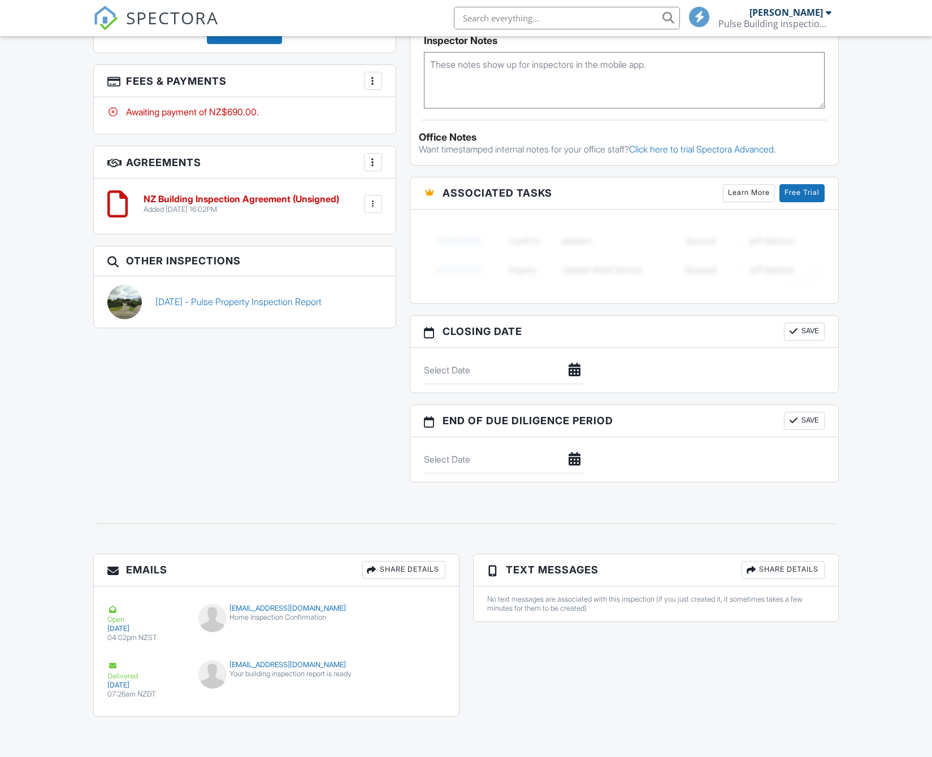
click at [373, 210] on div at bounding box center [372, 203] width 11 height 11
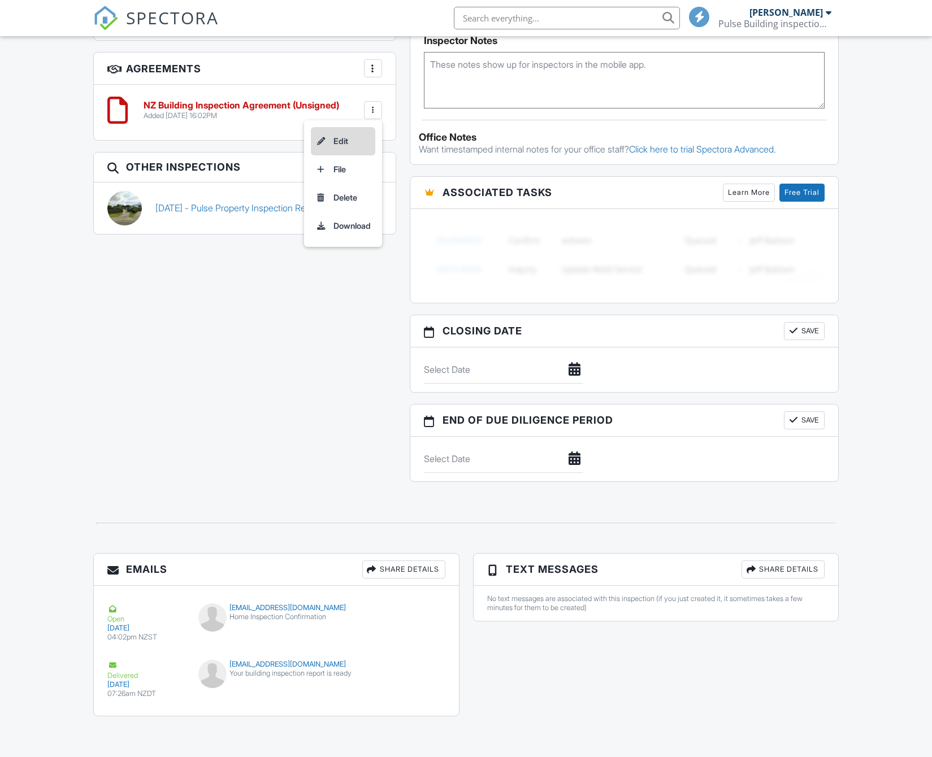
click at [338, 154] on li "Edit" at bounding box center [343, 141] width 64 height 28
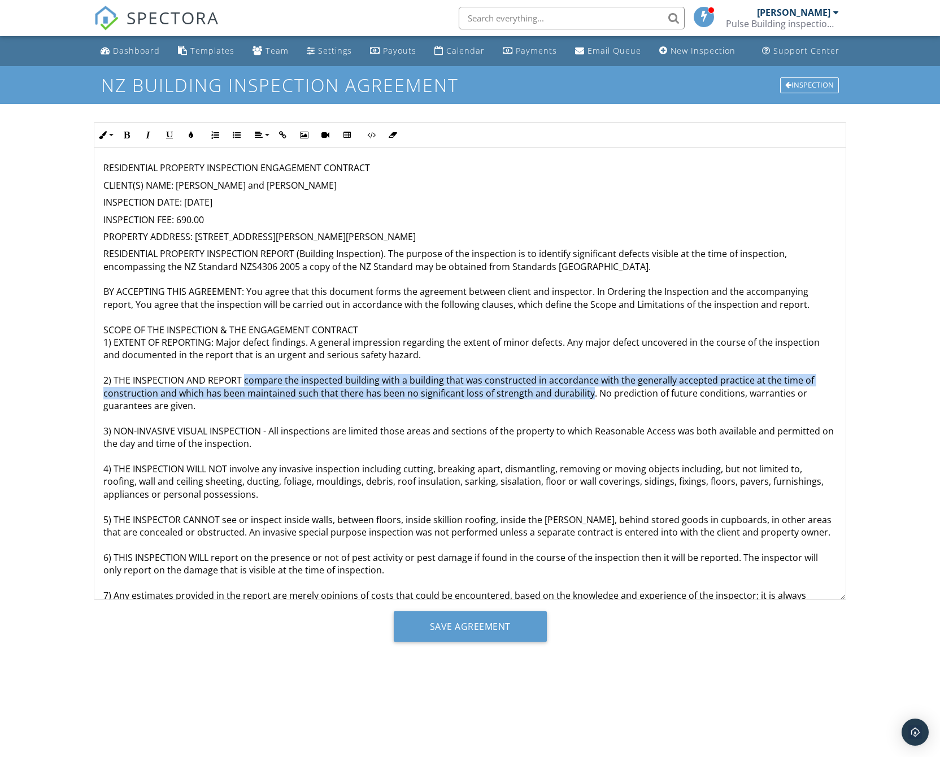
drag, startPoint x: 244, startPoint y: 379, endPoint x: 587, endPoint y: 392, distance: 343.2
click at [587, 392] on p "RESIDENTIAL PROPERTY INSPECTION REPORT (Building Inspection). The purpose of th…" at bounding box center [469, 481] width 733 height 468
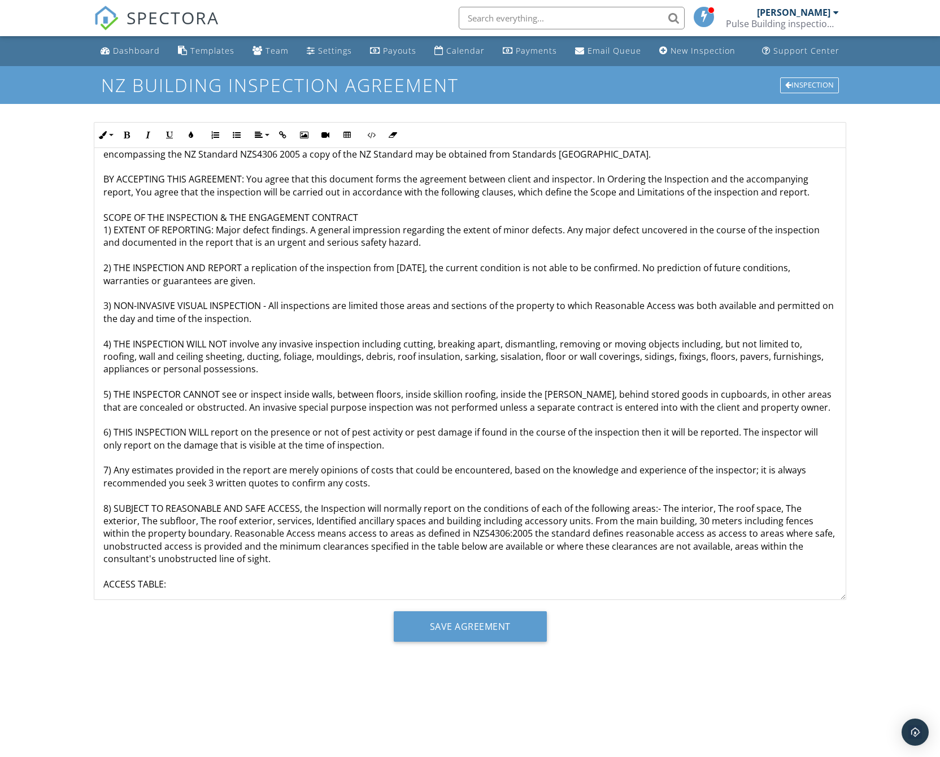
scroll to position [113, 0]
click at [197, 344] on p "RESIDENTIAL PROPERTY INSPECTION REPORT (Building Inspection). The purpose of th…" at bounding box center [469, 361] width 733 height 455
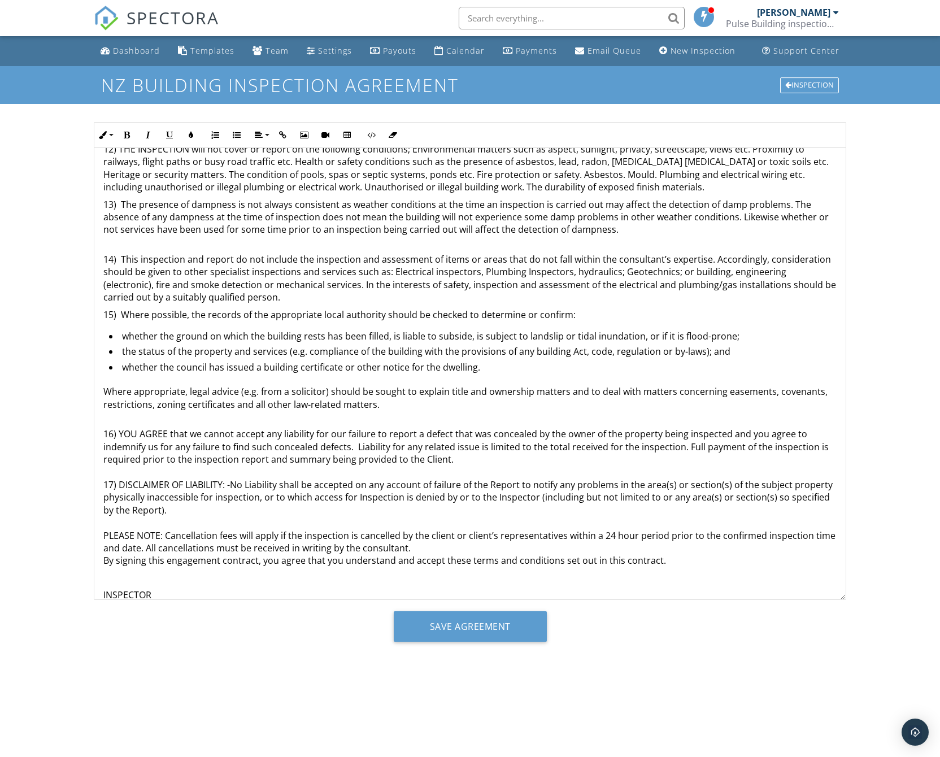
scroll to position [892, 0]
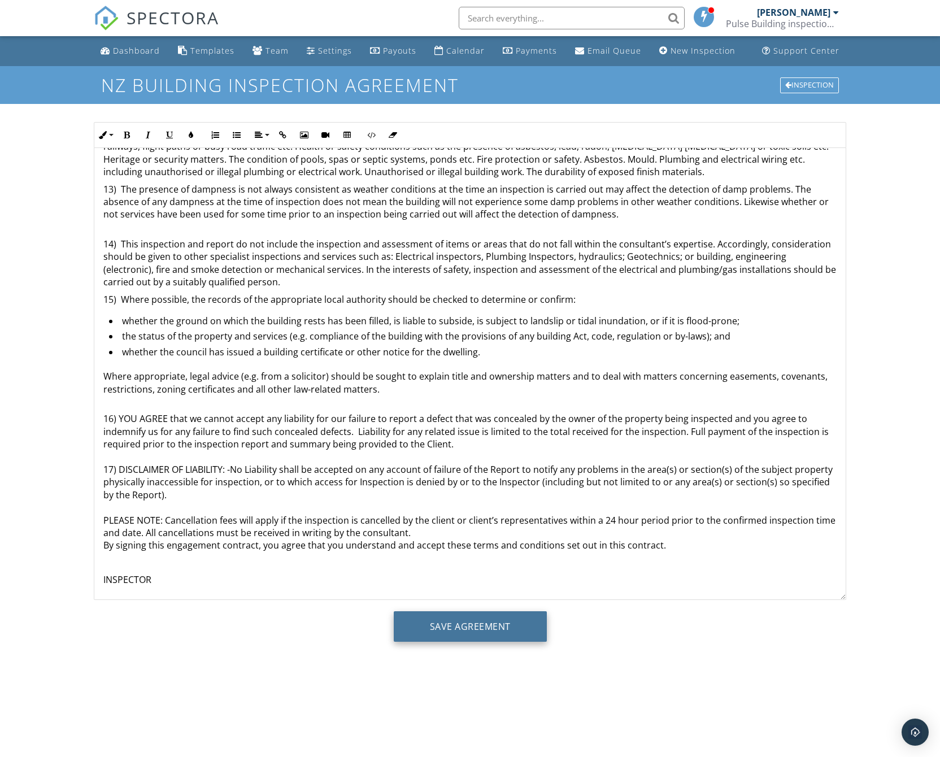
click at [480, 619] on input "Save Agreement" at bounding box center [470, 626] width 153 height 31
